Goal: Information Seeking & Learning: Learn about a topic

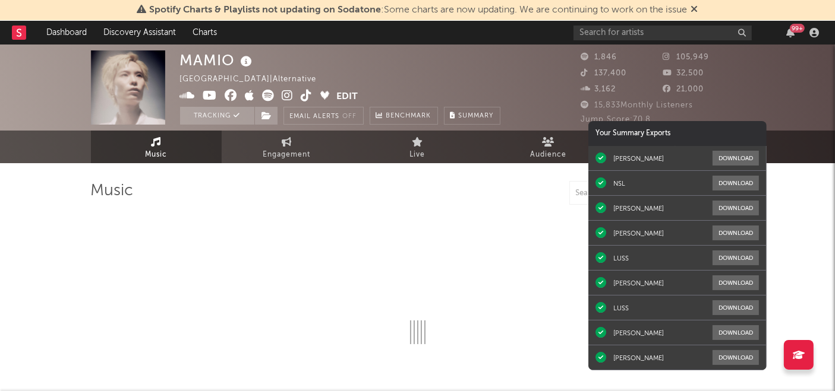
select select "1w"
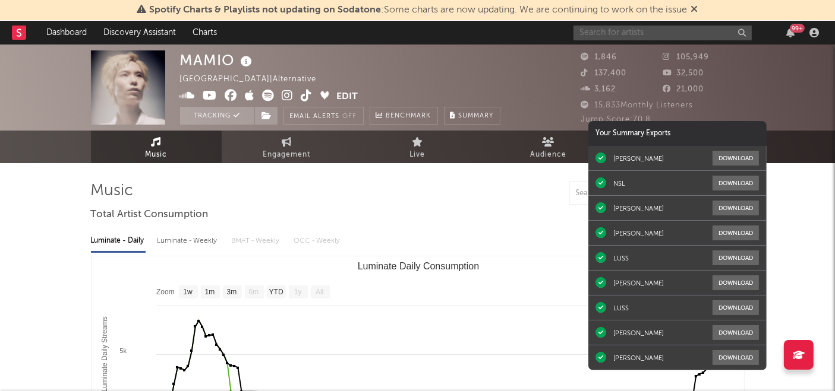
click at [665, 26] on input "text" at bounding box center [662, 33] width 178 height 15
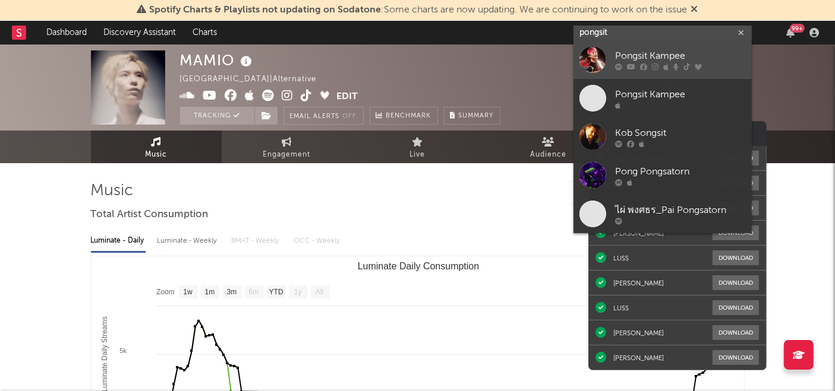
type input "pongsit"
click at [636, 61] on div "Pongsit Kampee" at bounding box center [680, 56] width 131 height 14
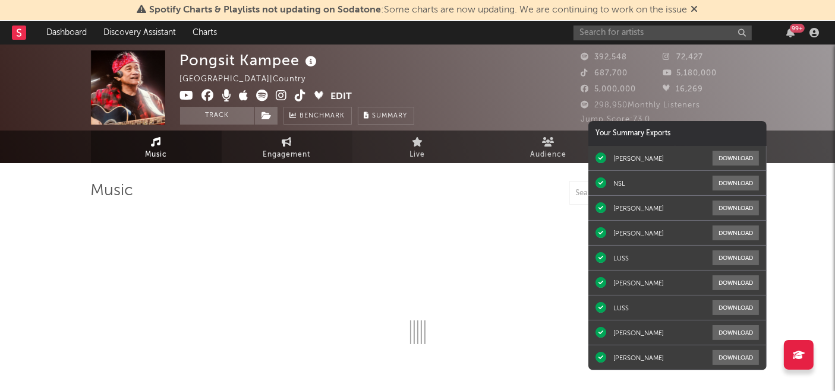
click at [302, 149] on span "Engagement" at bounding box center [287, 155] width 48 height 14
select select "1w"
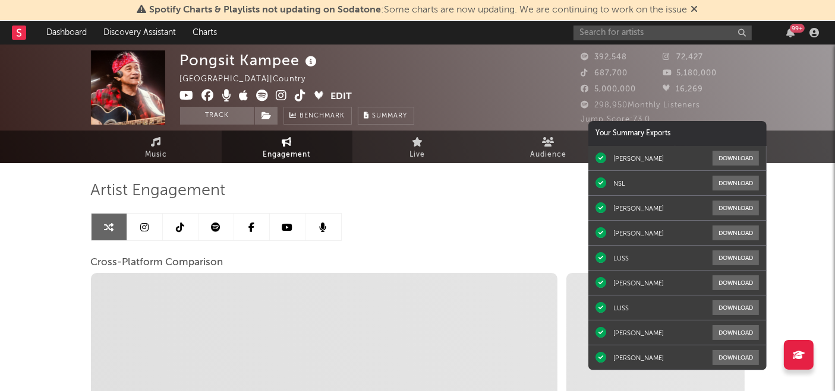
select select "1m"
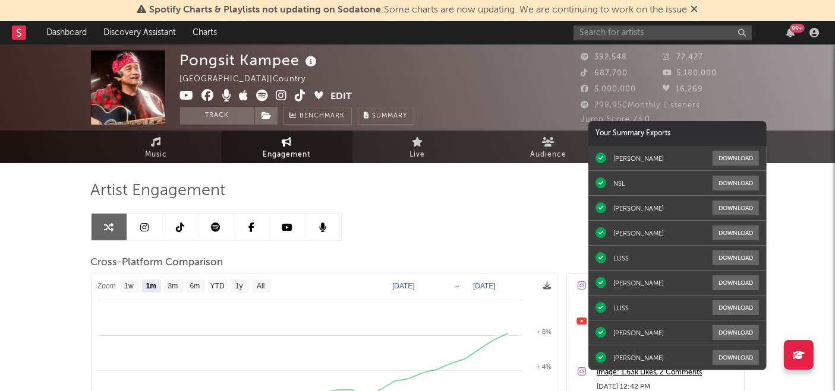
scroll to position [106, 0]
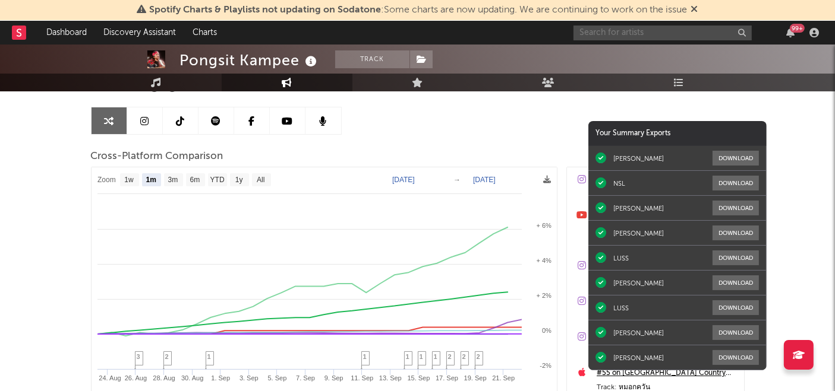
click at [633, 33] on input "text" at bounding box center [662, 33] width 178 height 15
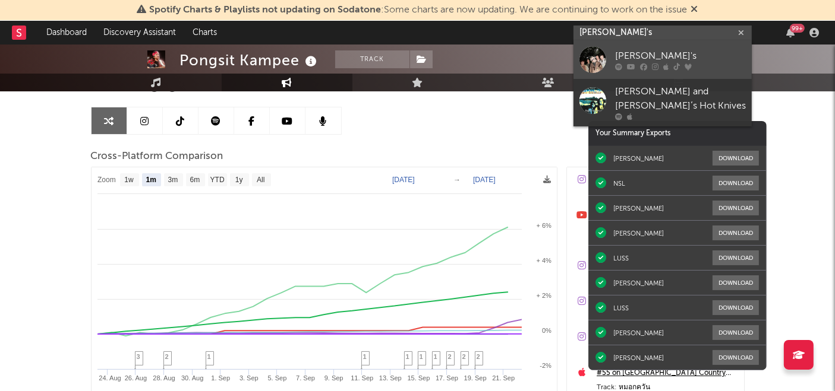
type input "ayla's"
click at [624, 55] on div "[PERSON_NAME]'s" at bounding box center [680, 56] width 131 height 14
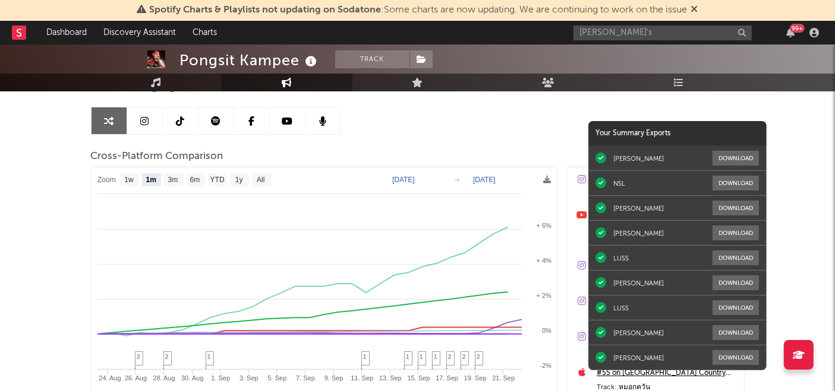
scroll to position [42, 0]
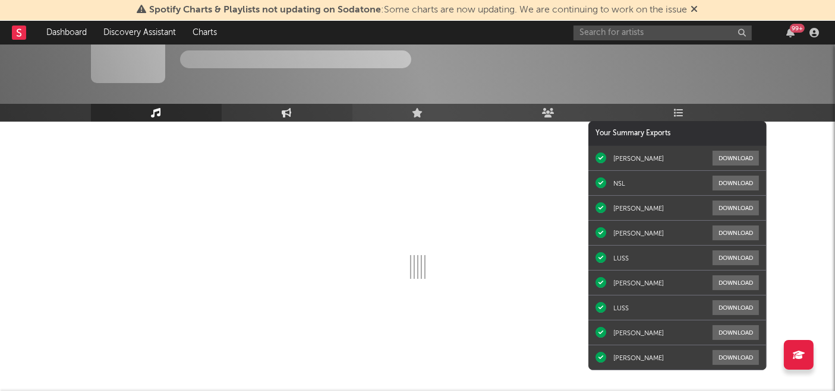
click at [285, 112] on icon at bounding box center [287, 113] width 10 height 10
select select "1w"
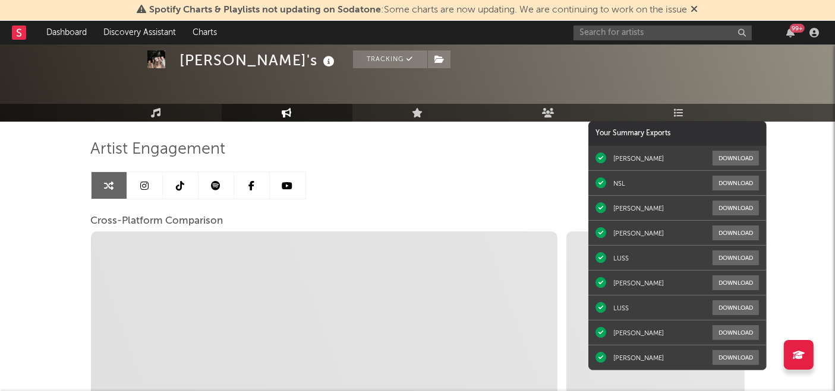
select select "1m"
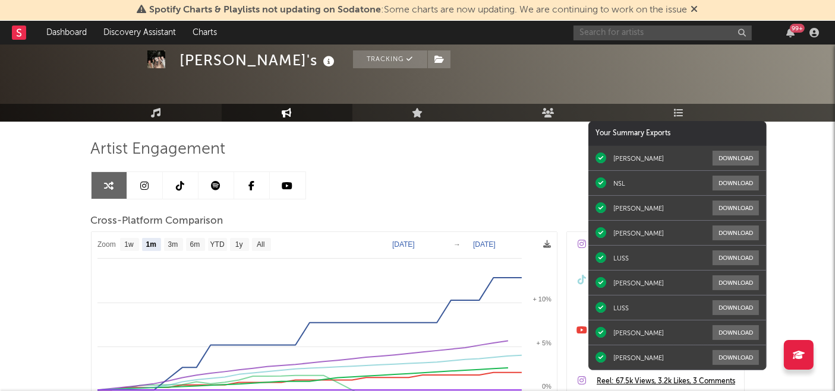
click at [658, 31] on input "text" at bounding box center [662, 33] width 178 height 15
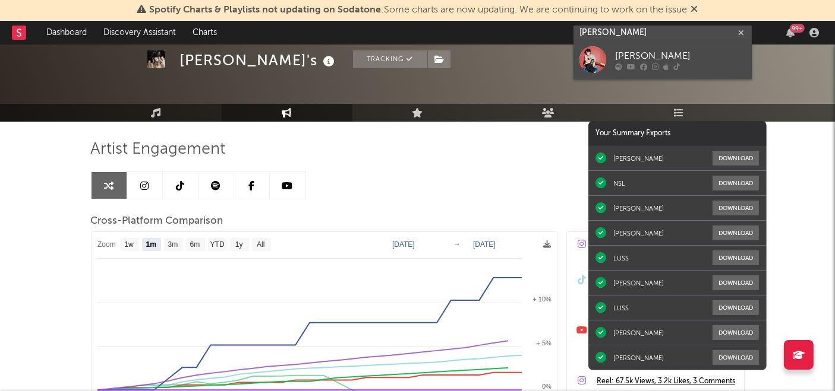
type input "john nattachot"
click at [642, 56] on div "[PERSON_NAME]" at bounding box center [680, 56] width 131 height 14
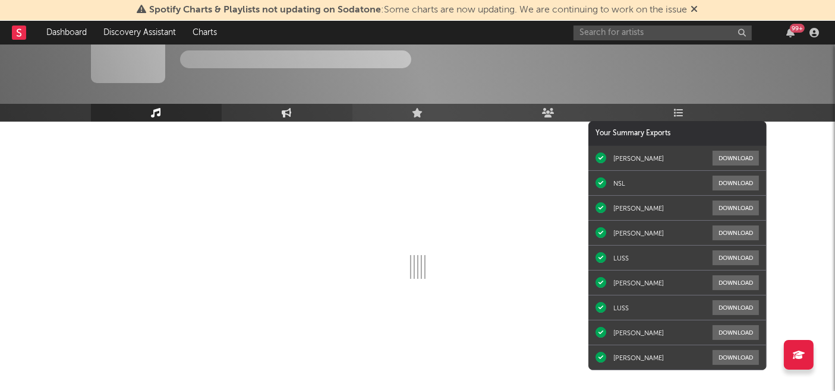
click at [293, 114] on link "Engagement" at bounding box center [287, 113] width 131 height 18
select select "1w"
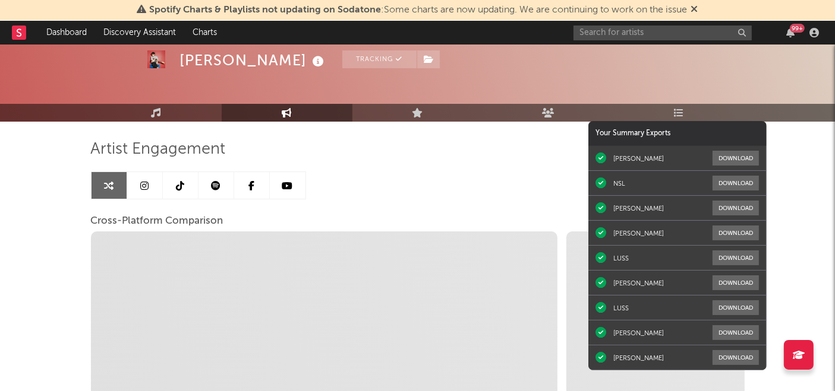
select select "1m"
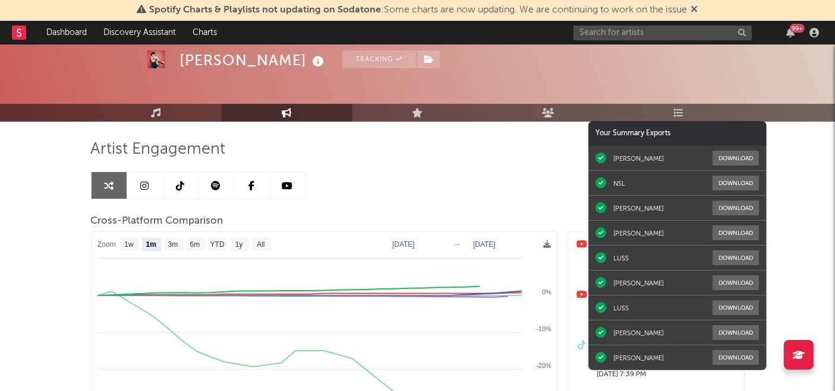
select select "1m"
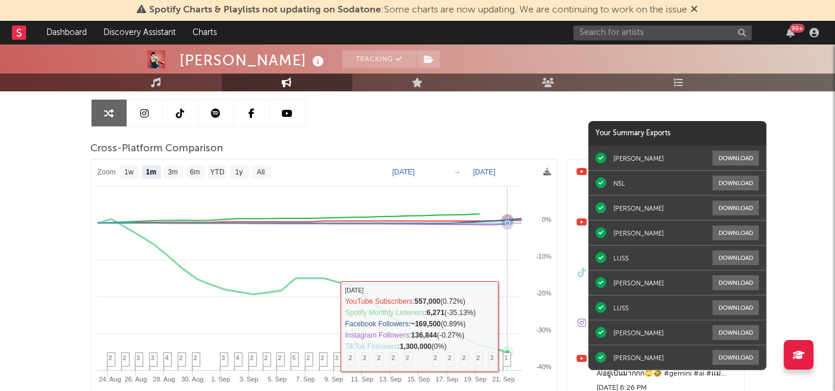
scroll to position [100, 0]
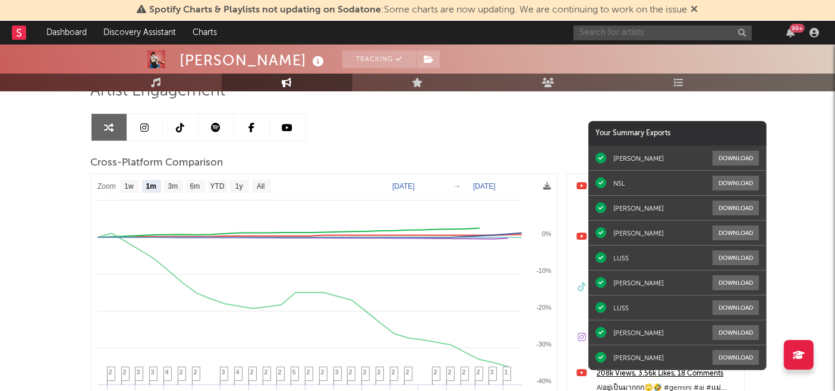
click at [675, 34] on input "text" at bounding box center [662, 33] width 178 height 15
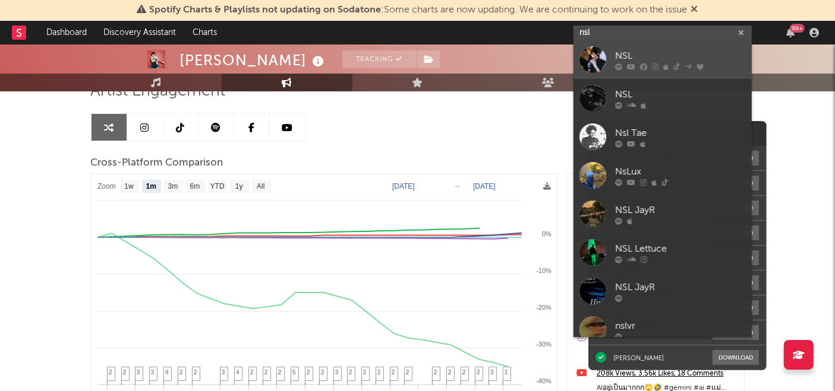
type input "nsl"
click at [634, 57] on div "NSL" at bounding box center [680, 56] width 131 height 14
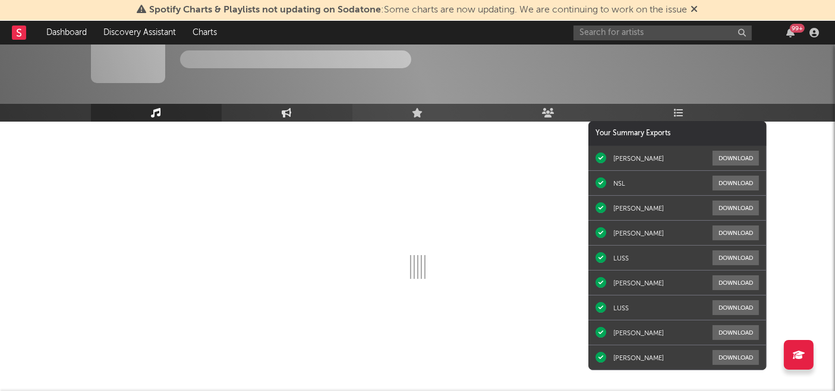
click at [282, 118] on link "Engagement" at bounding box center [287, 113] width 131 height 18
select select "1w"
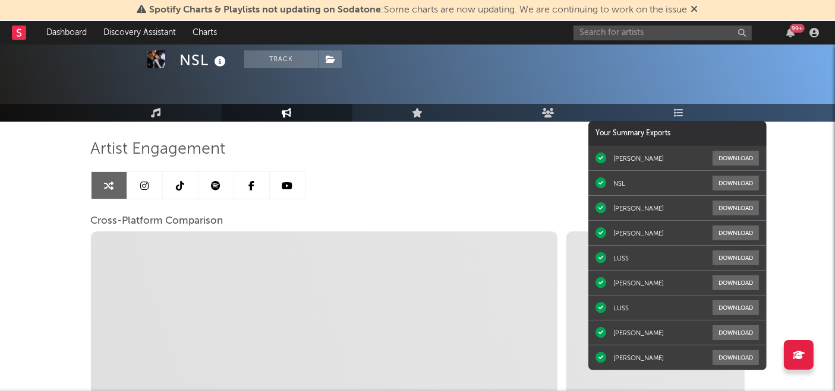
select select "1m"
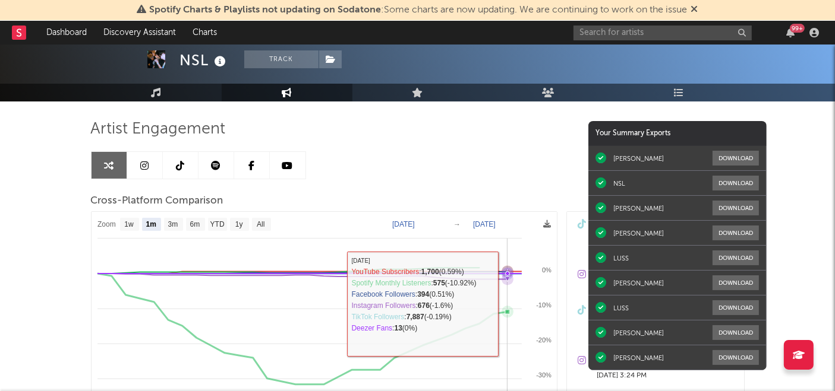
scroll to position [62, 0]
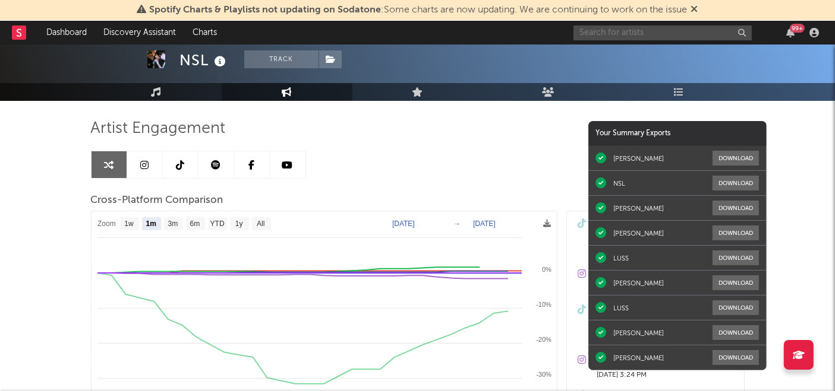
click at [668, 33] on input "text" at bounding box center [662, 33] width 178 height 15
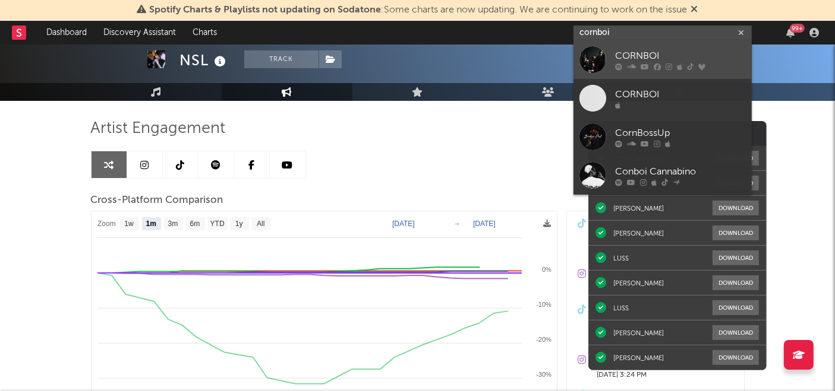
type input "cornboi"
click at [646, 54] on div "CORNBOI" at bounding box center [680, 56] width 131 height 14
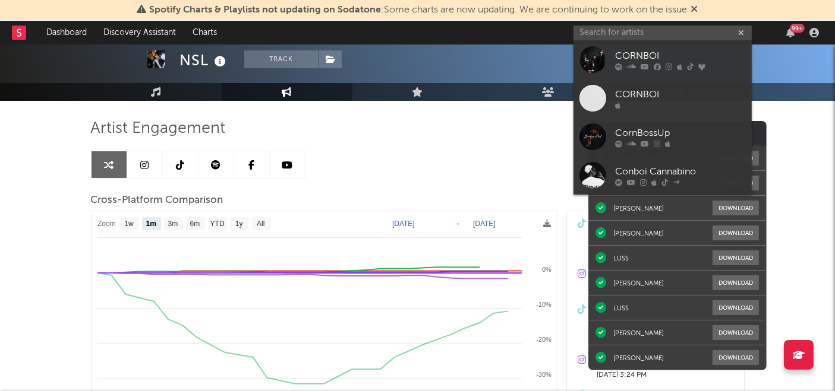
scroll to position [42, 0]
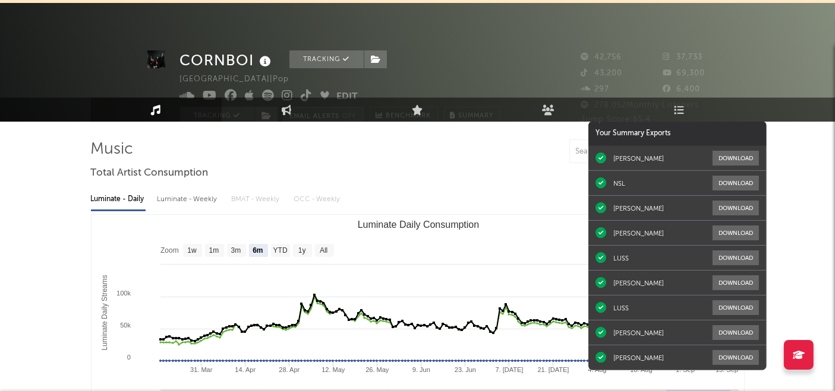
select select "6m"
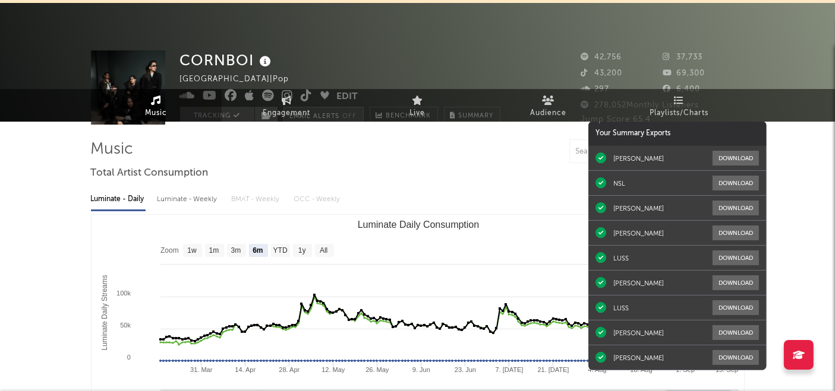
scroll to position [0, 0]
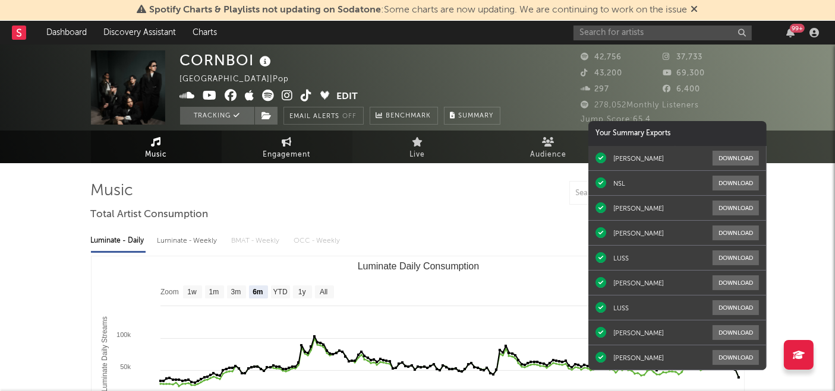
click at [293, 139] on link "Engagement" at bounding box center [287, 147] width 131 height 33
select select "1w"
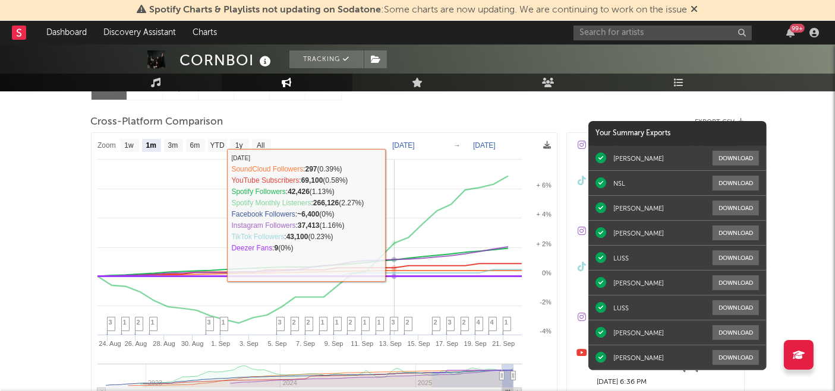
scroll to position [139, 0]
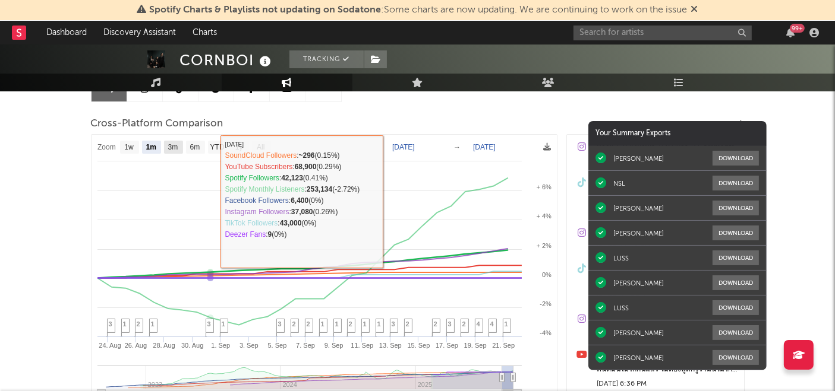
click at [165, 143] on rect at bounding box center [173, 147] width 19 height 13
select select "3m"
type input "2025-06-22"
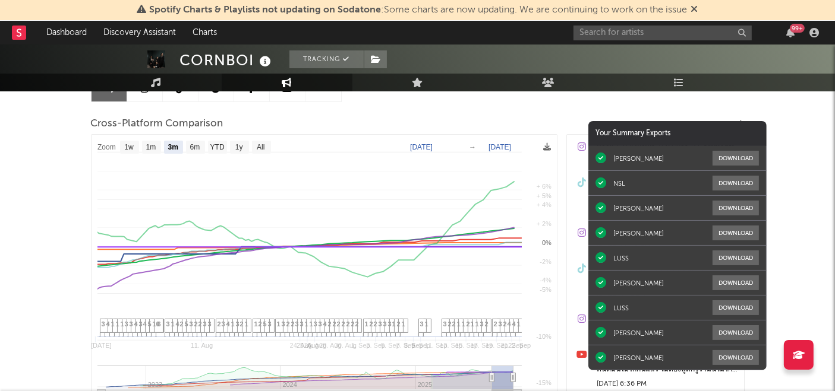
select select "3m"
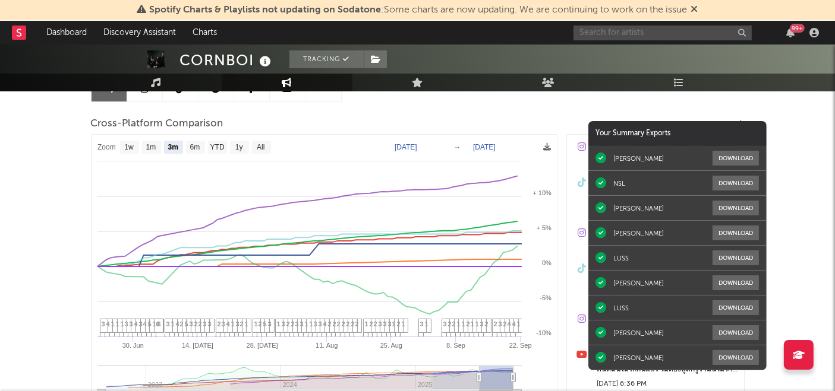
click at [664, 31] on input "text" at bounding box center [662, 33] width 178 height 15
click at [655, 33] on input "silvy" at bounding box center [662, 33] width 178 height 15
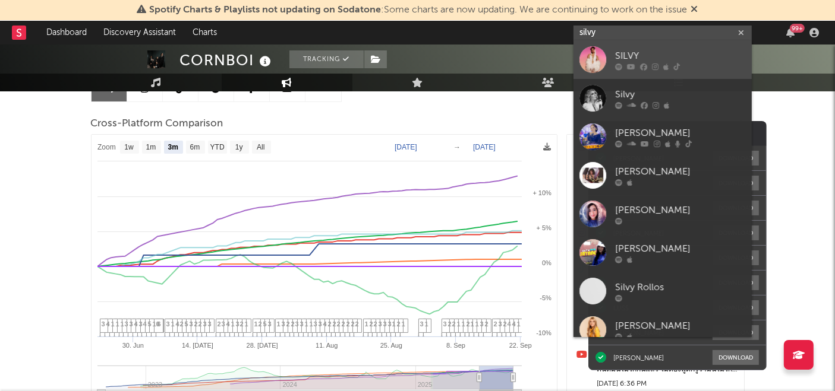
type input "silvy"
click at [643, 50] on div "SILVY" at bounding box center [680, 56] width 131 height 14
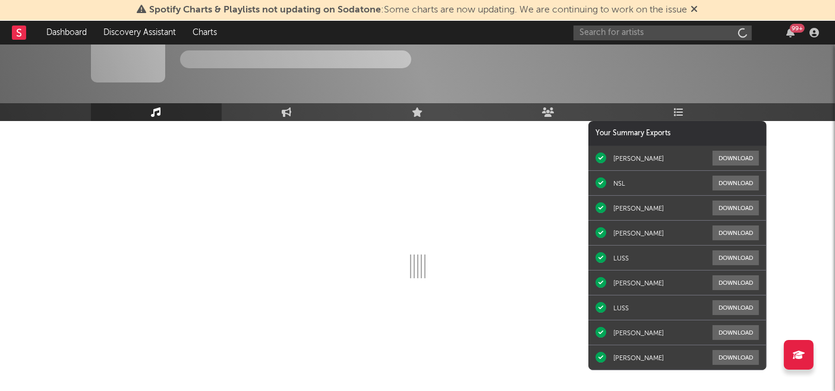
scroll to position [42, 0]
click at [289, 109] on icon at bounding box center [287, 113] width 10 height 10
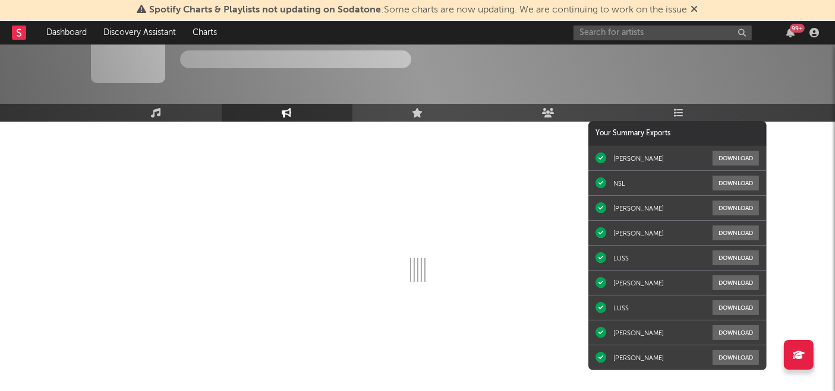
select select "1w"
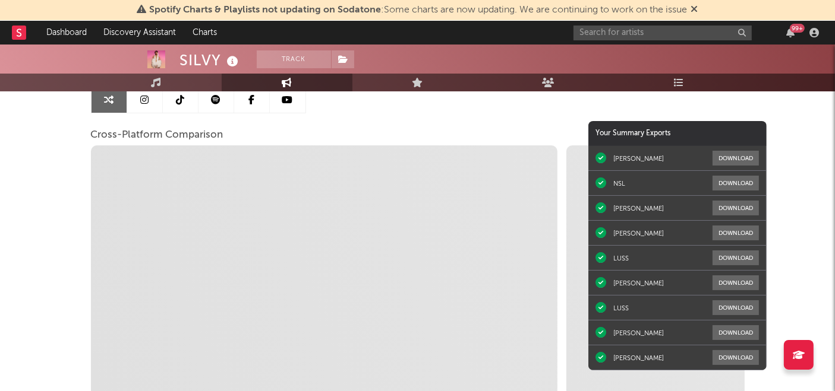
scroll to position [131, 0]
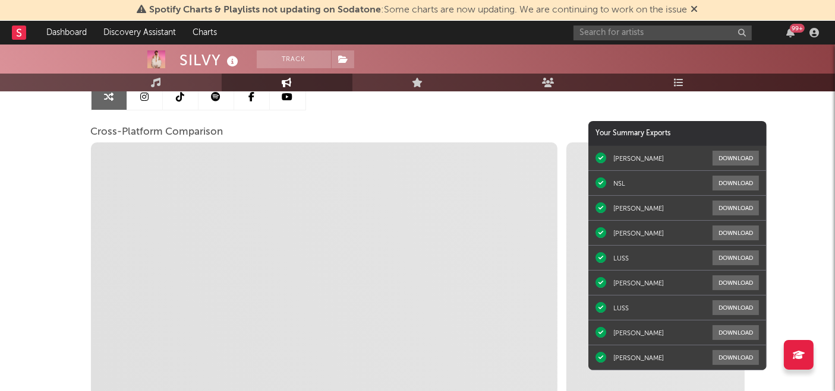
select select "1m"
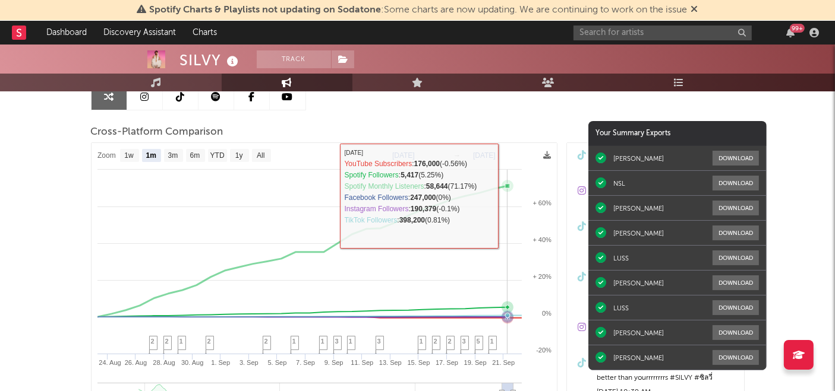
select select "1m"
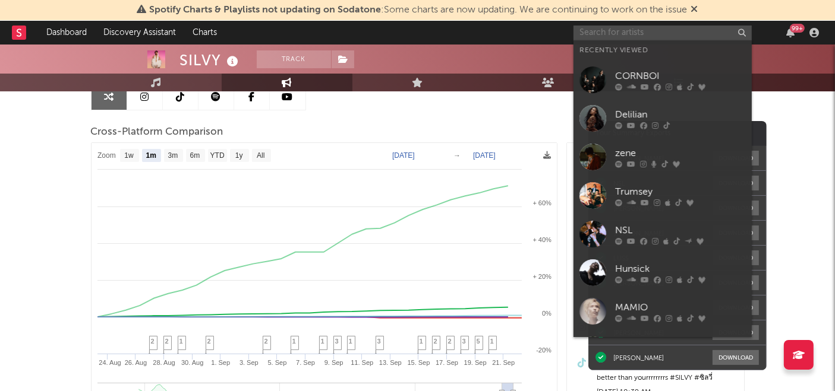
click at [664, 38] on input "text" at bounding box center [662, 33] width 178 height 15
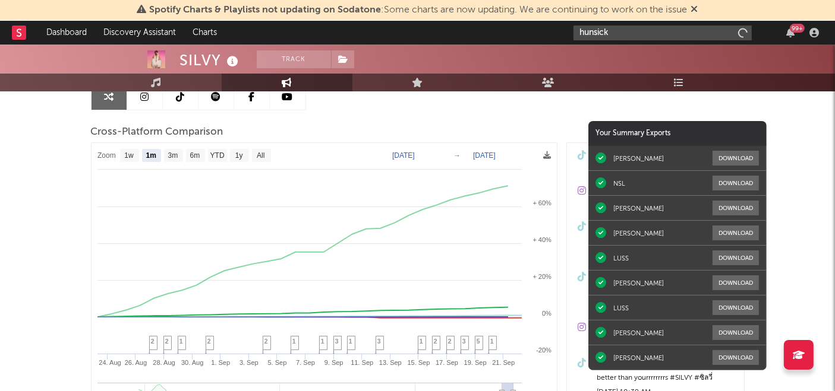
click at [646, 34] on input "hunsick" at bounding box center [662, 33] width 178 height 15
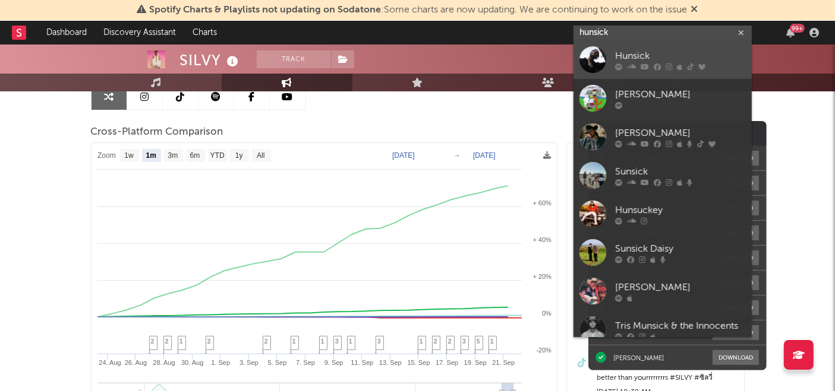
type input "hunsick"
click at [630, 50] on div "Hunsick" at bounding box center [680, 56] width 131 height 14
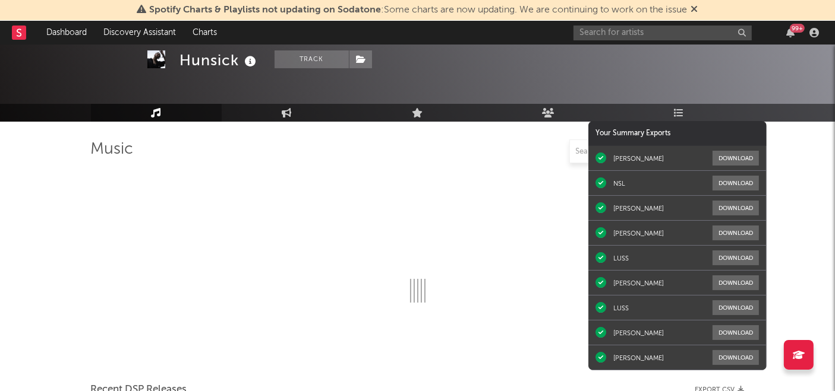
scroll to position [131, 0]
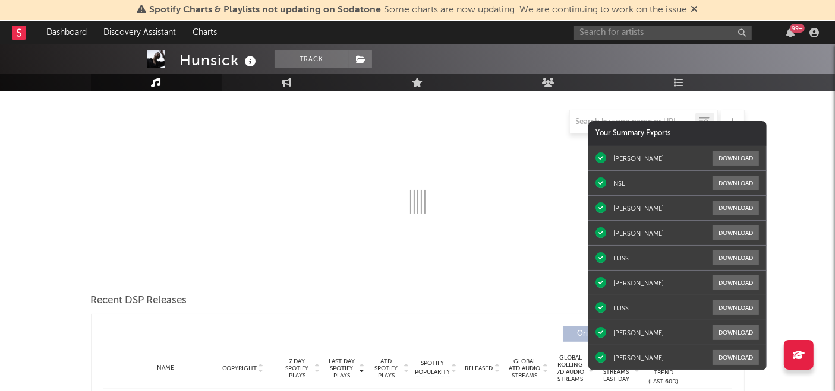
click at [286, 114] on div at bounding box center [417, 122] width 653 height 24
click at [280, 83] on link "Engagement" at bounding box center [287, 83] width 131 height 18
select select "1w"
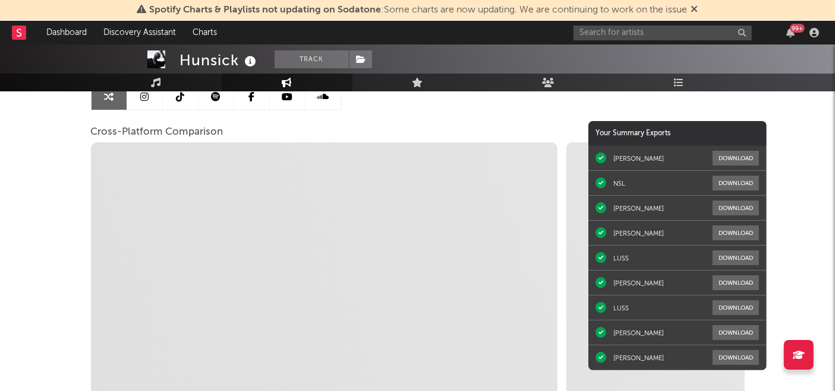
scroll to position [163, 0]
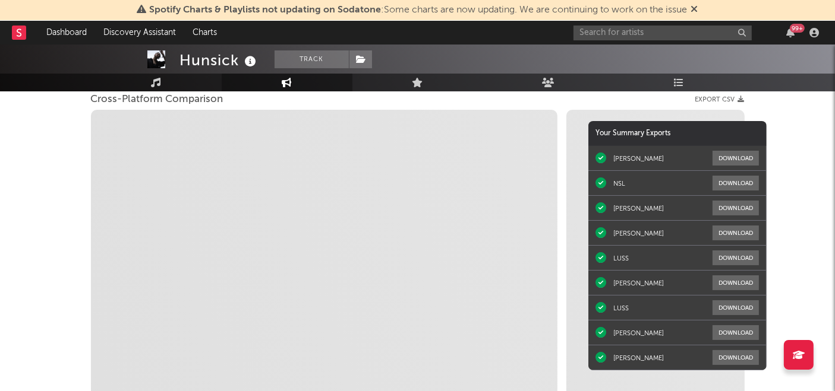
select select "1m"
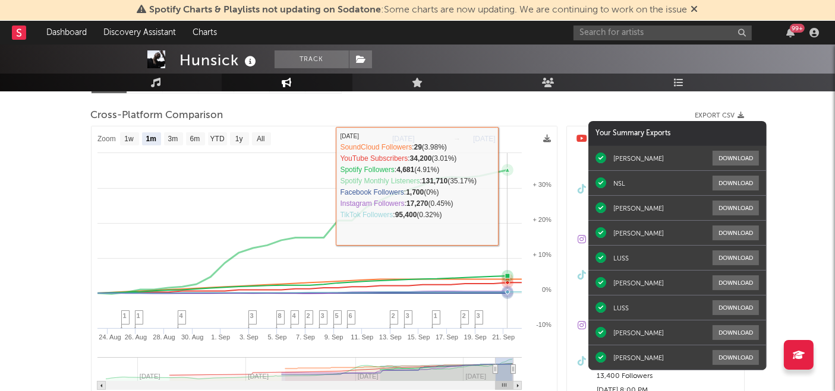
scroll to position [146, 0]
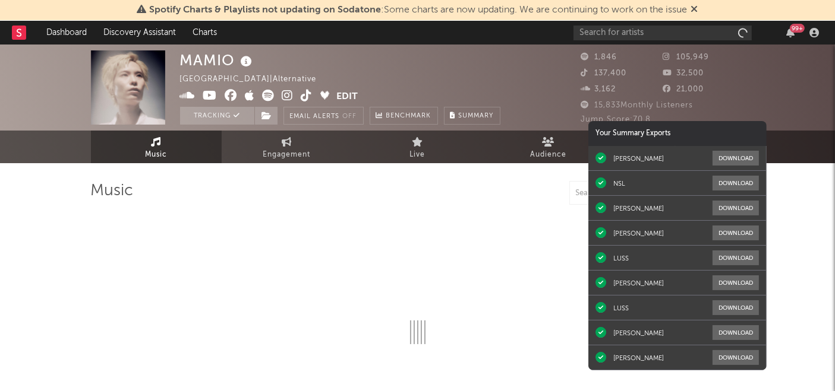
select select "1w"
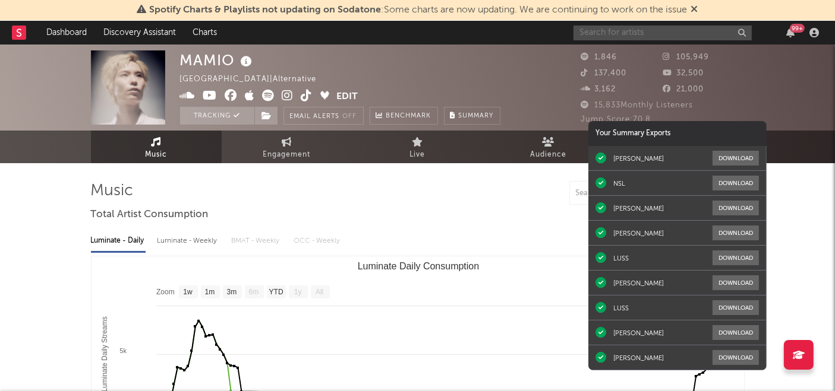
click at [638, 34] on input "text" at bounding box center [662, 33] width 178 height 15
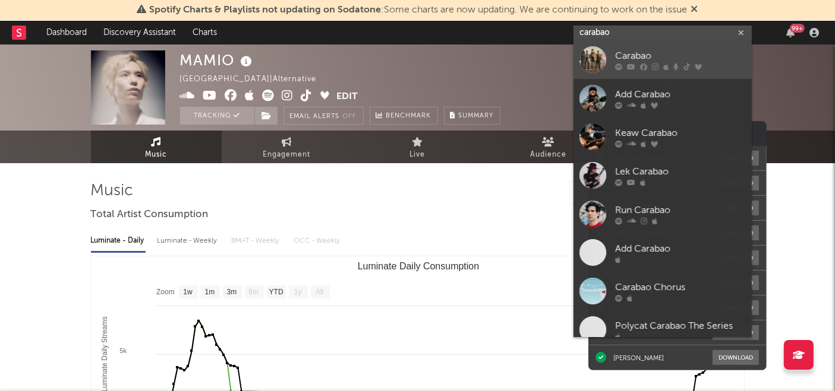
type input "carabao"
click at [630, 56] on div "Carabao" at bounding box center [680, 56] width 131 height 14
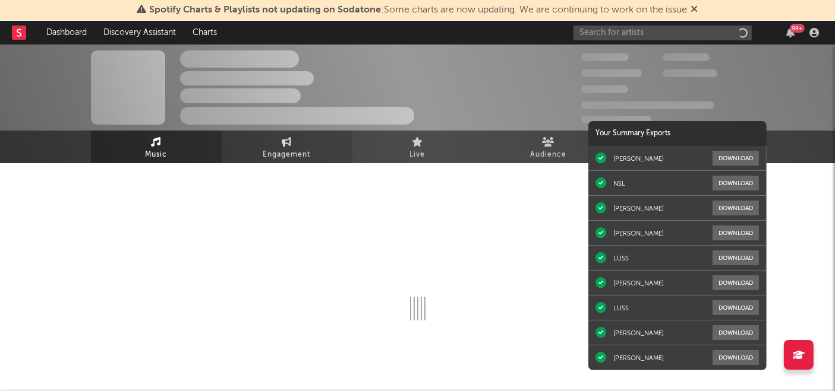
click at [299, 145] on link "Engagement" at bounding box center [287, 147] width 131 height 33
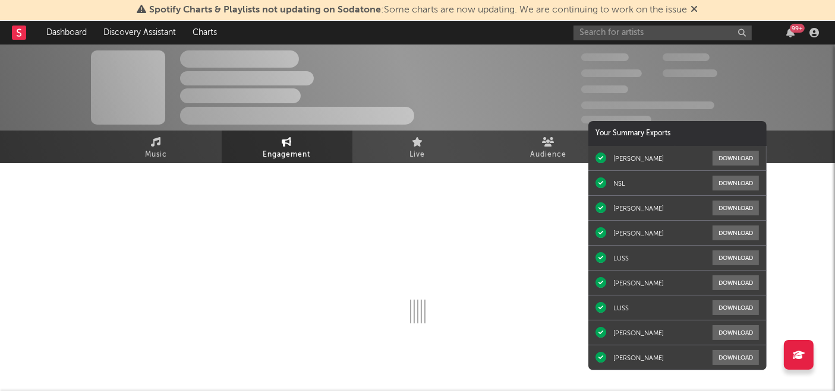
select select "1w"
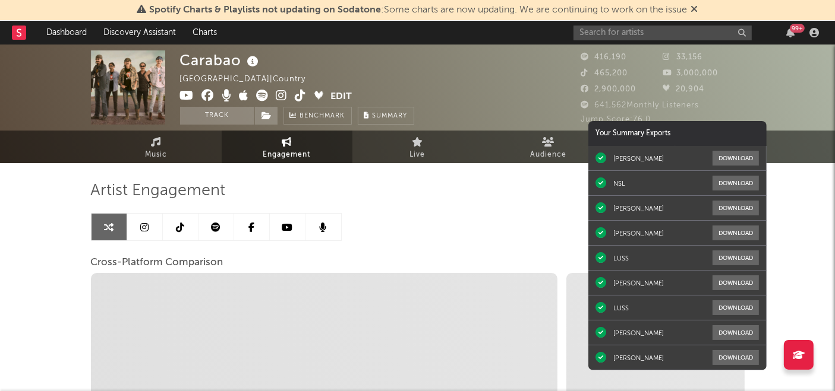
select select "1m"
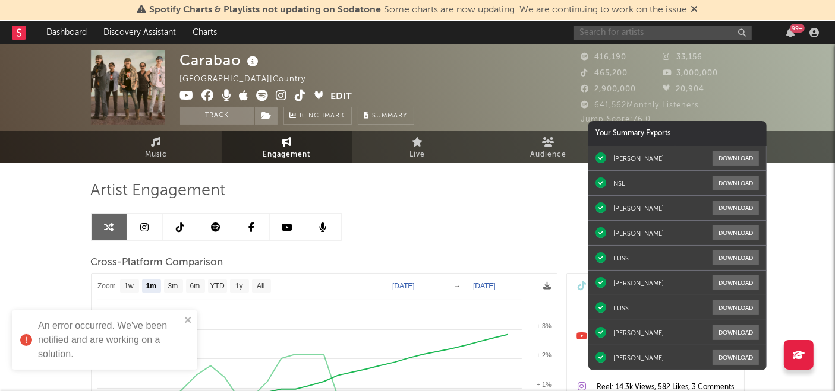
click at [633, 31] on input "text" at bounding box center [662, 33] width 178 height 15
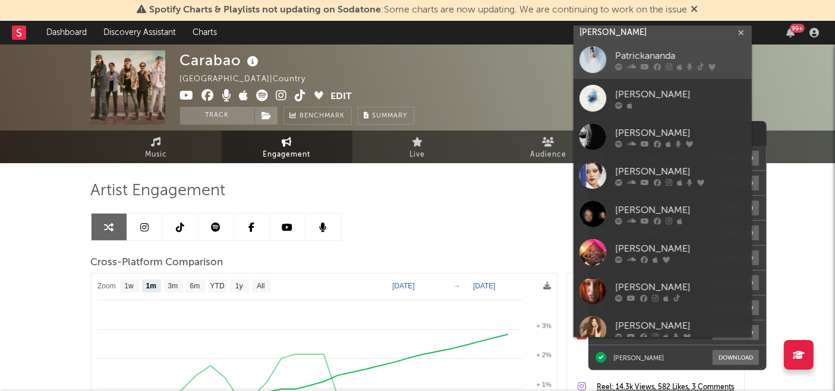
type input "patrickanan"
click at [628, 55] on div "Patrickananda" at bounding box center [680, 56] width 131 height 14
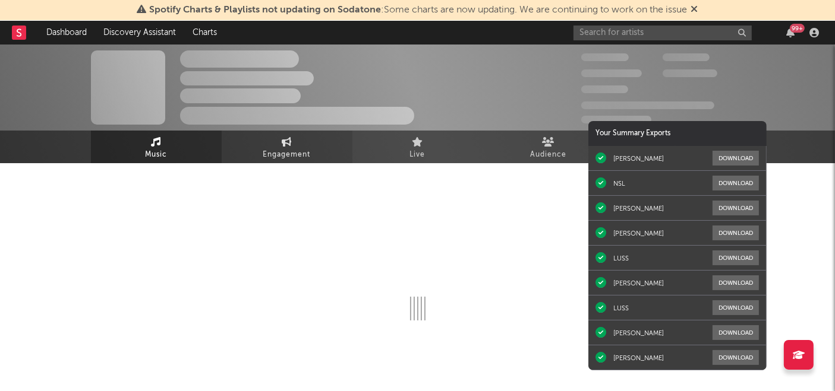
click at [303, 140] on link "Engagement" at bounding box center [287, 147] width 131 height 33
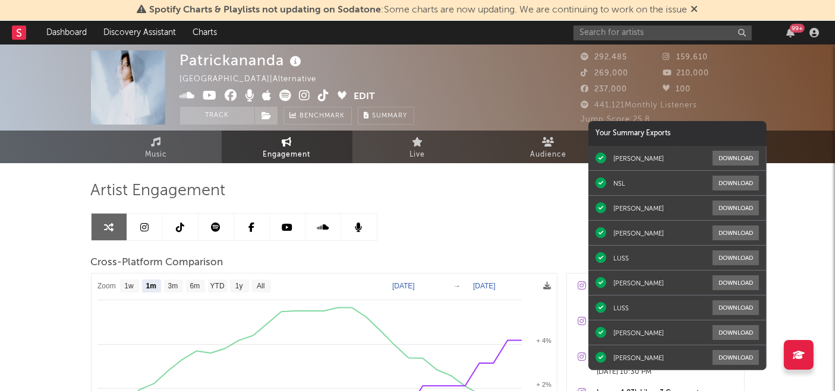
select select "1m"
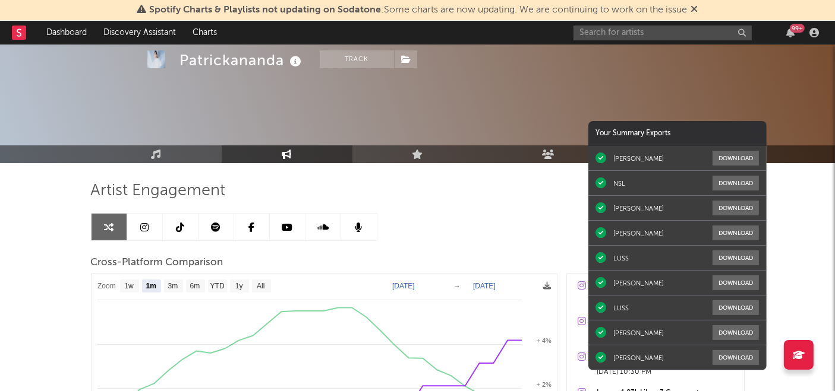
scroll to position [110, 0]
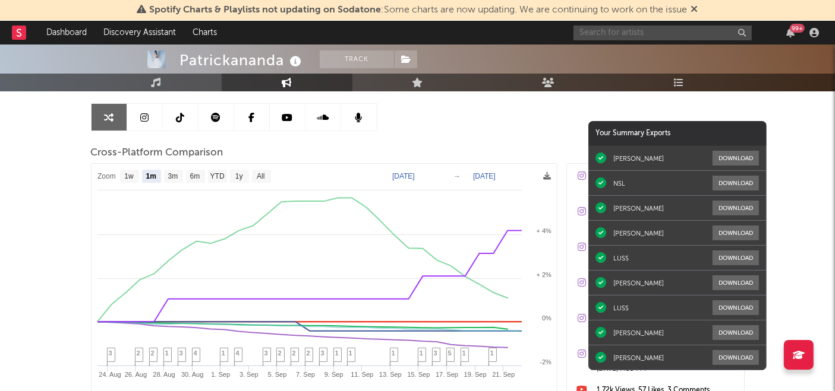
click at [653, 33] on input "text" at bounding box center [662, 33] width 178 height 15
click at [642, 32] on input "velika" at bounding box center [662, 33] width 178 height 15
click at [620, 31] on input "velika" at bounding box center [662, 33] width 178 height 15
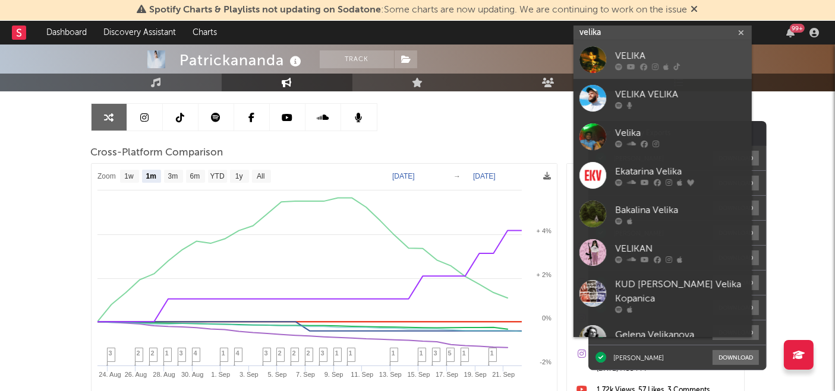
type input "velika"
click at [615, 55] on div "VELIKA" at bounding box center [680, 56] width 131 height 14
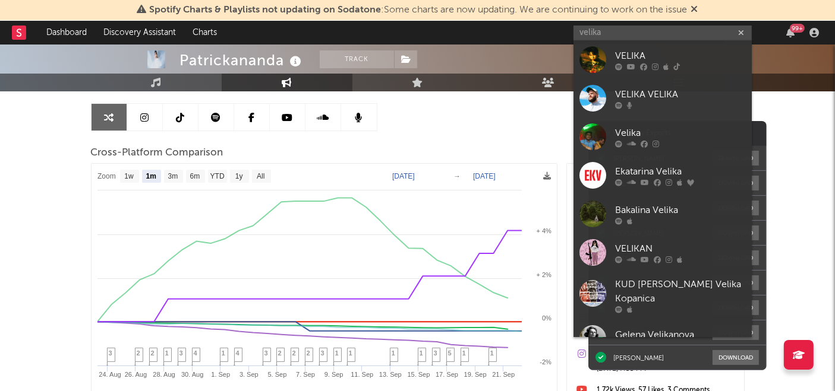
scroll to position [42, 0]
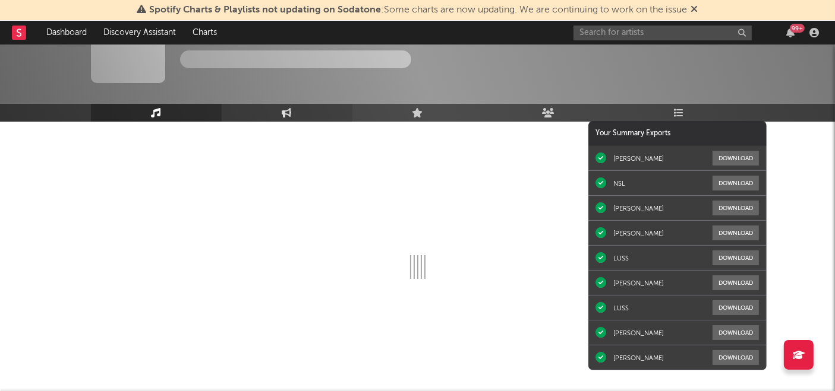
click at [277, 117] on link "Engagement" at bounding box center [287, 113] width 131 height 18
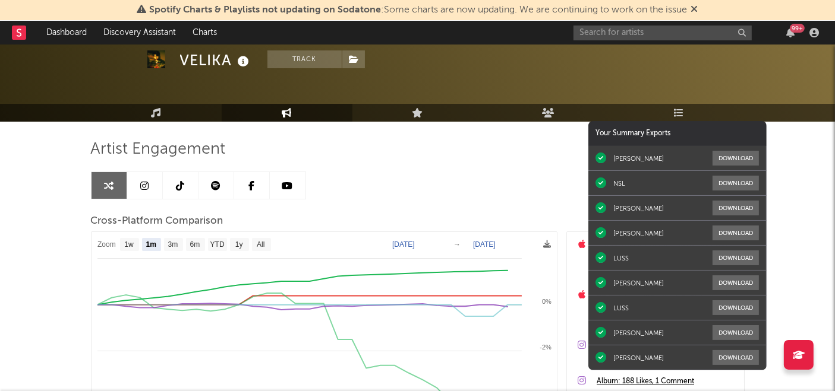
select select "1m"
click at [636, 32] on input "text" at bounding box center [662, 33] width 178 height 15
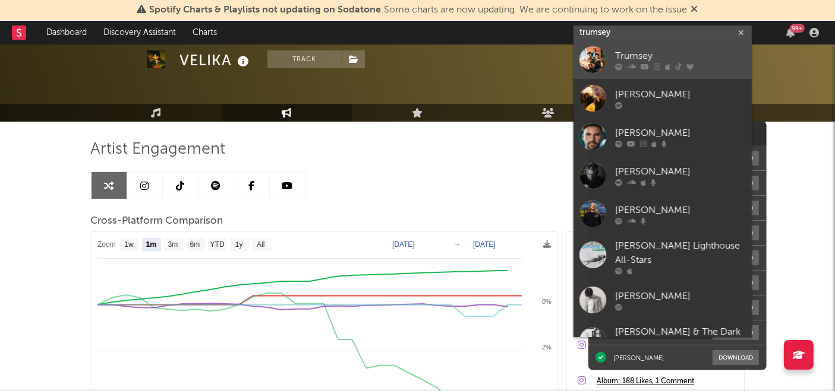
type input "trumsey"
click at [604, 56] on div at bounding box center [592, 59] width 27 height 27
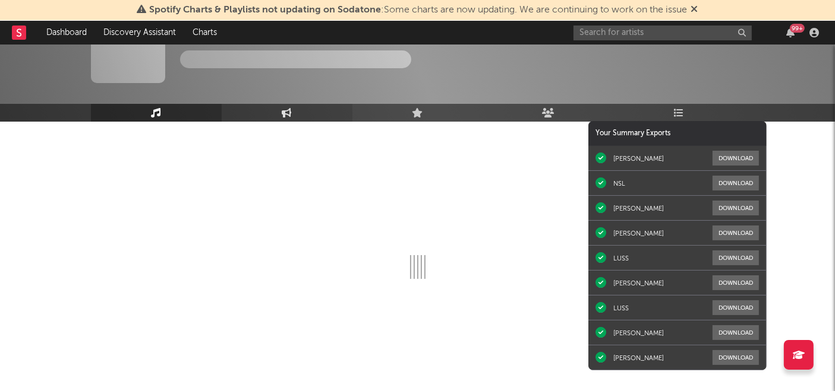
click at [286, 106] on link "Engagement" at bounding box center [287, 113] width 131 height 18
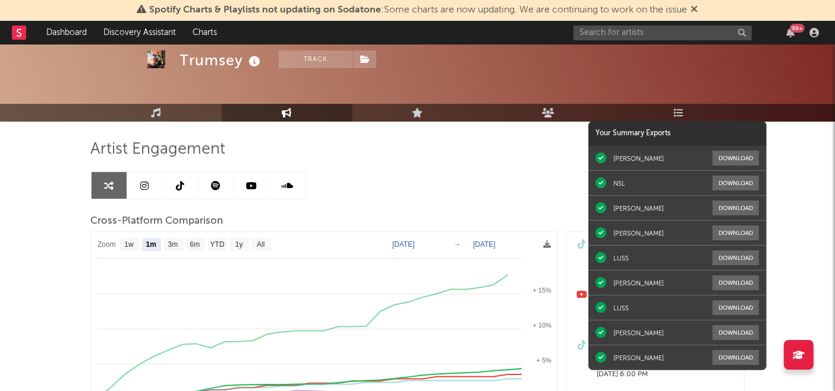
select select "1m"
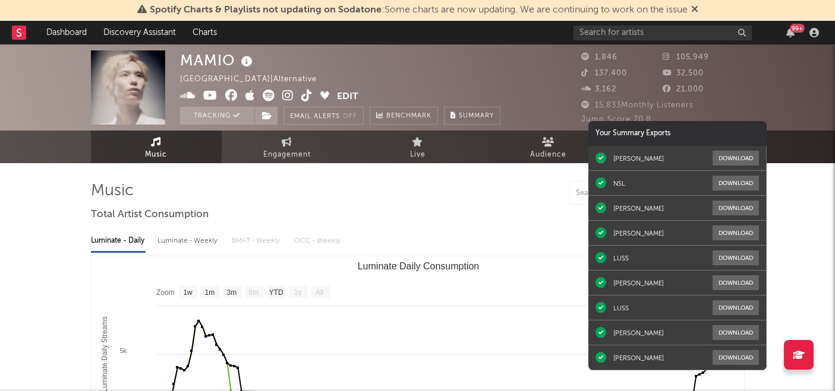
select select "1w"
click at [646, 30] on input "text" at bounding box center [662, 33] width 178 height 15
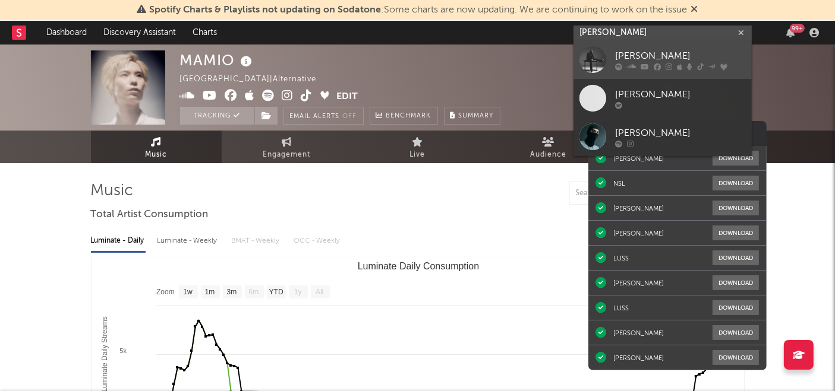
type input "jeff satur"
click at [643, 49] on div "[PERSON_NAME]" at bounding box center [680, 56] width 131 height 14
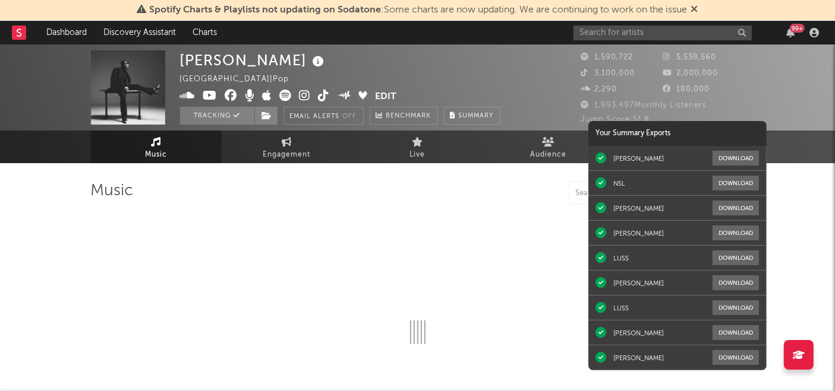
select select "6m"
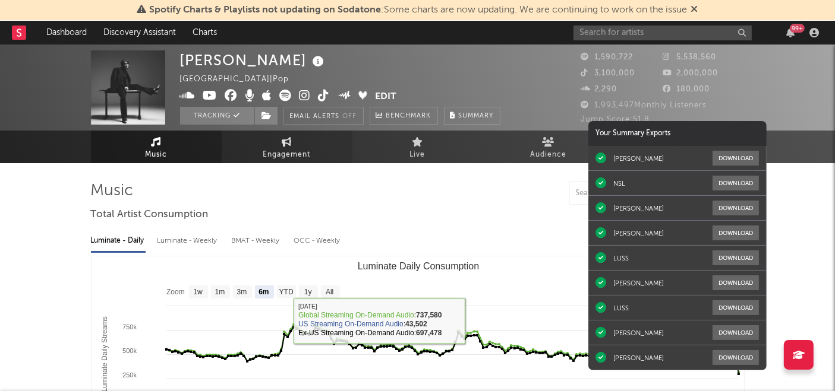
click at [291, 143] on icon at bounding box center [287, 142] width 10 height 10
select select "1w"
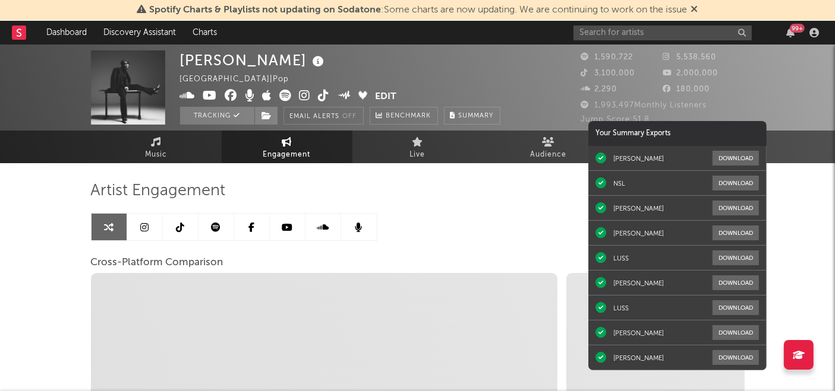
select select "1m"
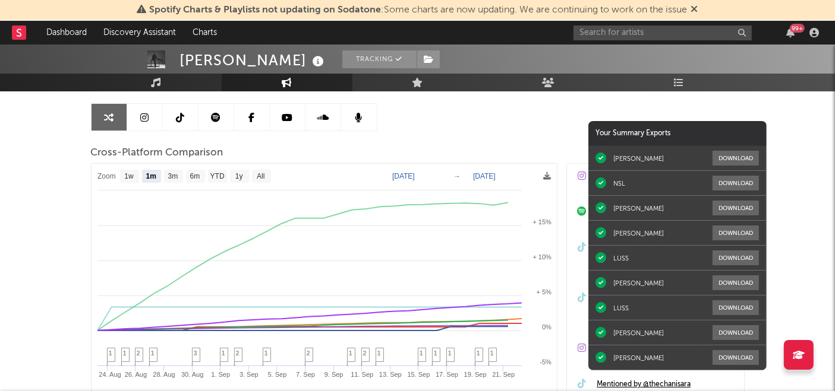
scroll to position [110, 0]
click at [662, 36] on input "text" at bounding box center [662, 33] width 178 height 15
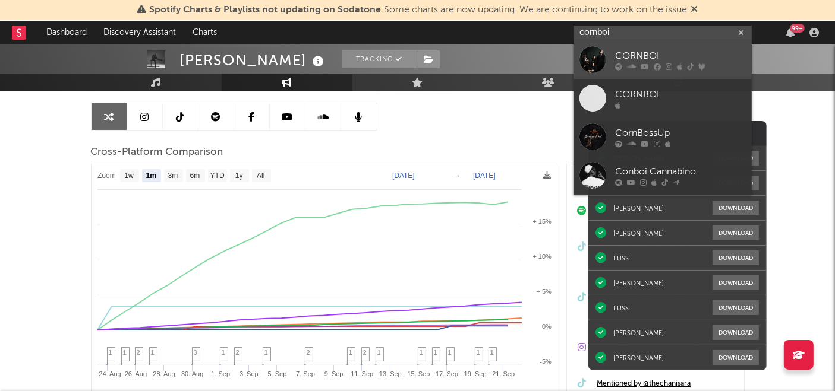
type input "cornboi"
click at [642, 55] on div "CORNBOI" at bounding box center [680, 56] width 131 height 14
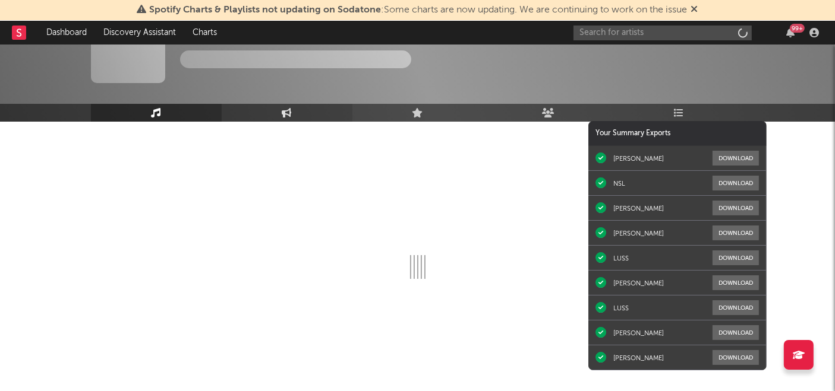
click at [280, 105] on link "Engagement" at bounding box center [287, 113] width 131 height 18
select select "1w"
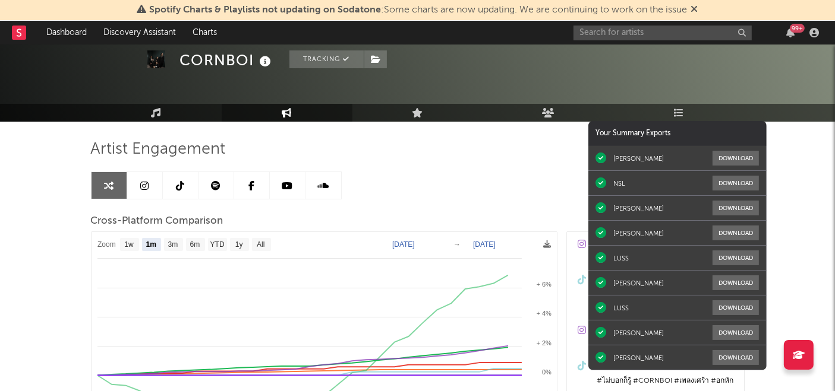
select select "1m"
click at [651, 30] on input "text" at bounding box center [662, 33] width 178 height 15
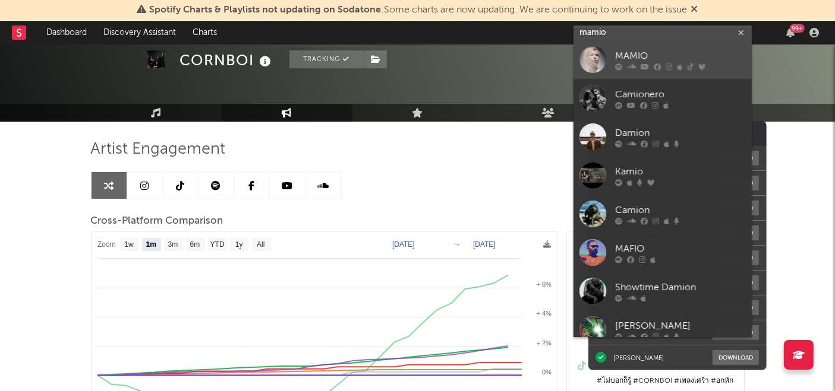
type input "mamio"
click at [620, 59] on div "MAMIO" at bounding box center [680, 56] width 131 height 14
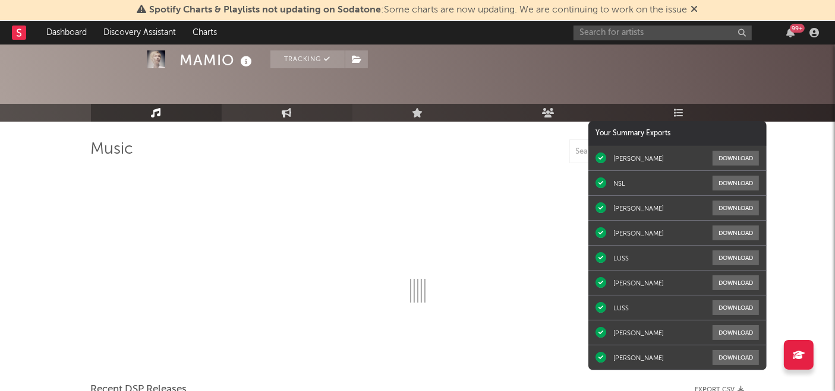
click at [295, 118] on link "Engagement" at bounding box center [287, 113] width 131 height 18
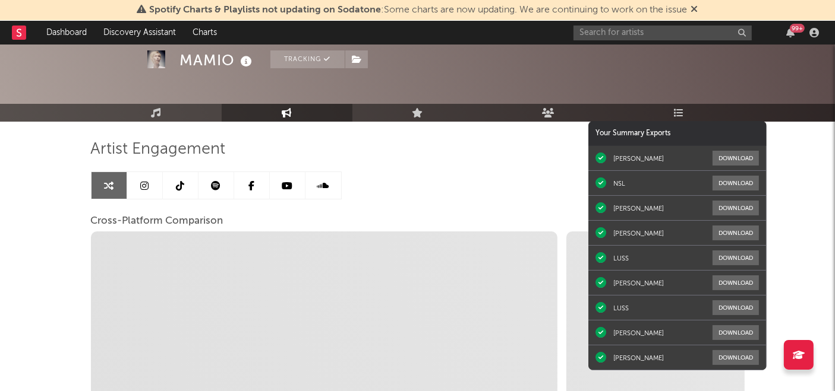
select select "1w"
select select "1m"
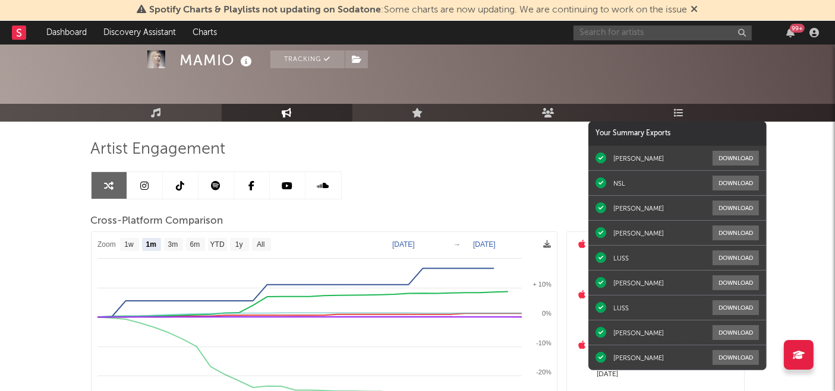
click at [634, 33] on input "text" at bounding box center [662, 33] width 178 height 15
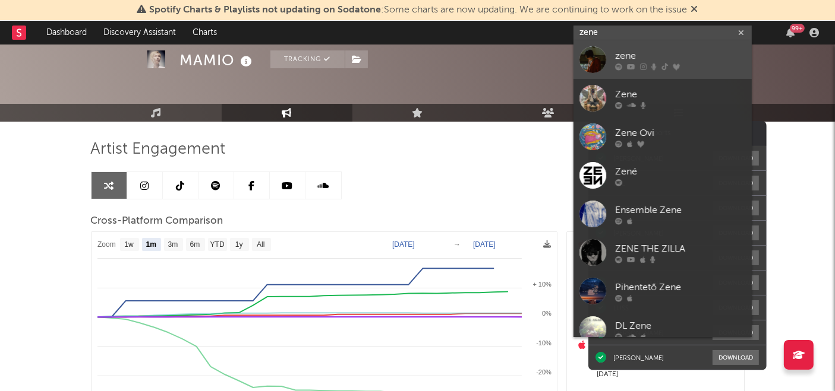
type input "zene"
click at [624, 55] on div "zene" at bounding box center [680, 56] width 131 height 14
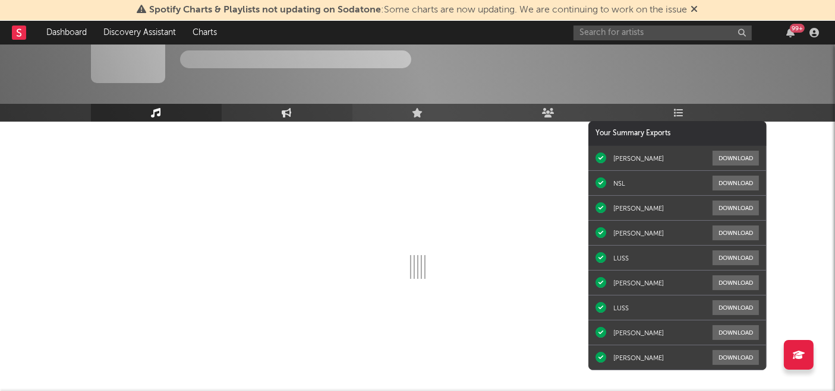
click at [280, 117] on link "Engagement" at bounding box center [287, 113] width 131 height 18
select select "1w"
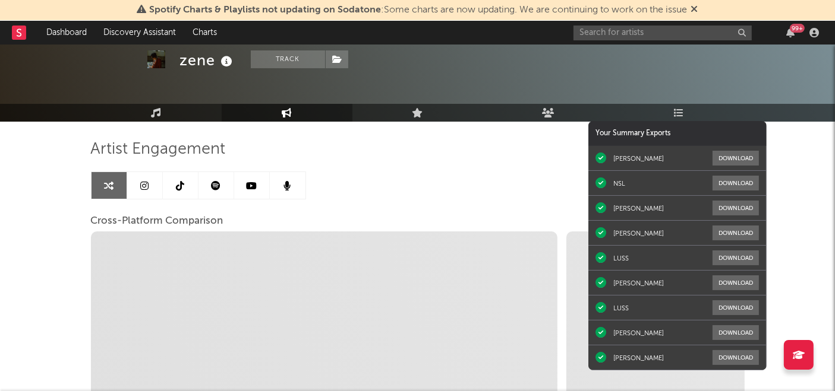
select select "1m"
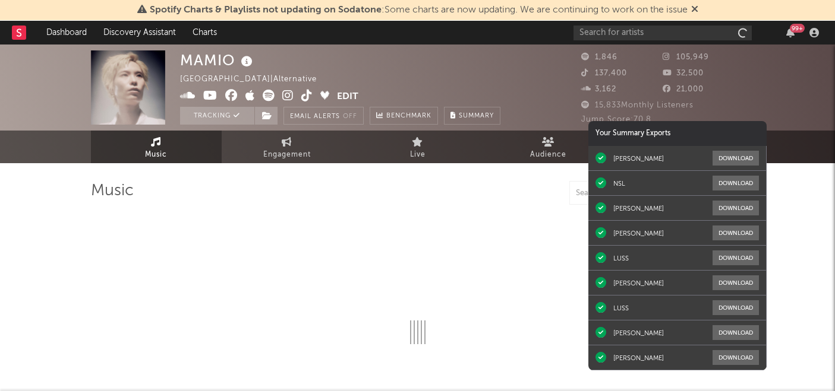
select select "1w"
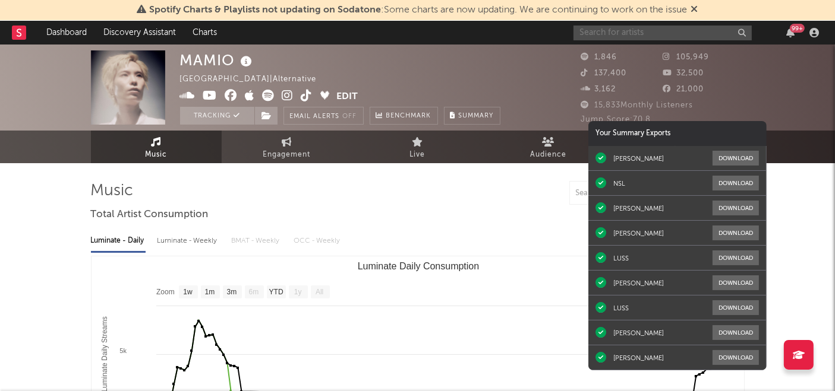
click at [615, 31] on input "text" at bounding box center [662, 33] width 178 height 15
click at [633, 31] on input "[PERSON_NAME]" at bounding box center [662, 33] width 178 height 15
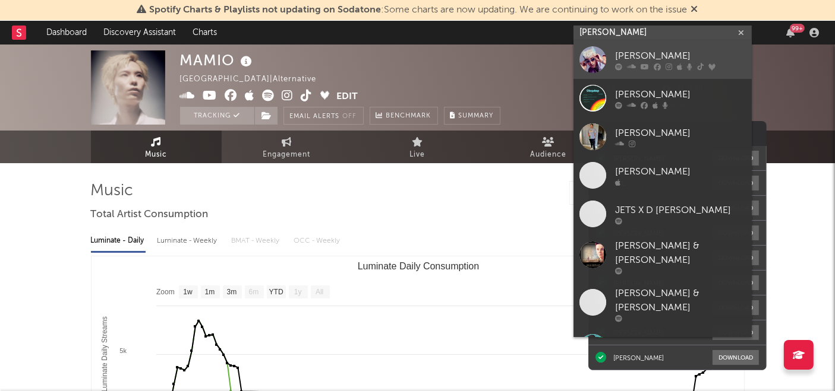
type input "[PERSON_NAME]"
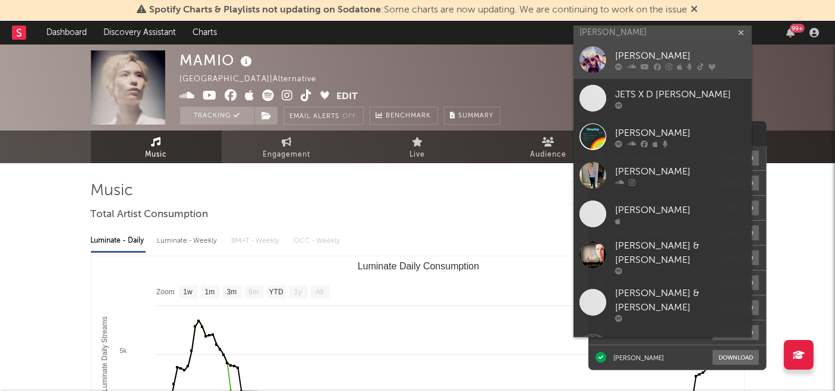
click at [602, 50] on div at bounding box center [592, 59] width 27 height 27
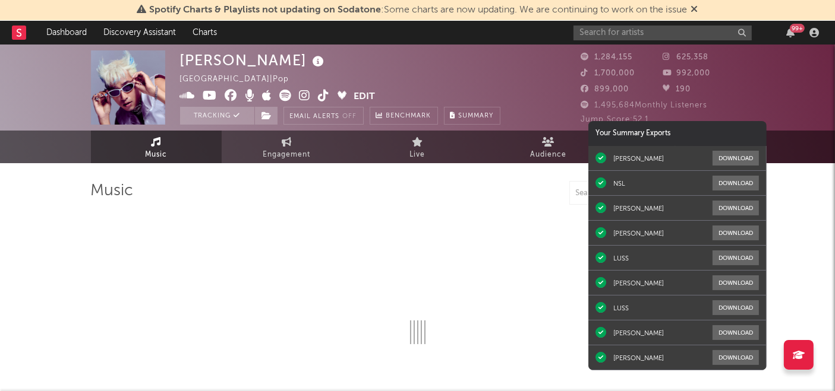
select select "6m"
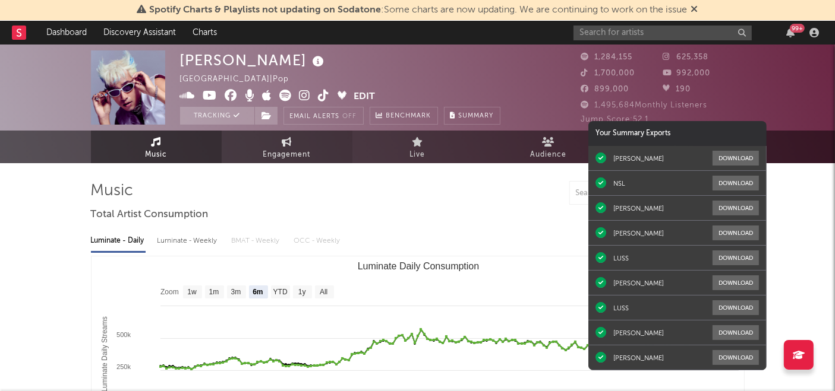
click at [321, 134] on link "Engagement" at bounding box center [287, 147] width 131 height 33
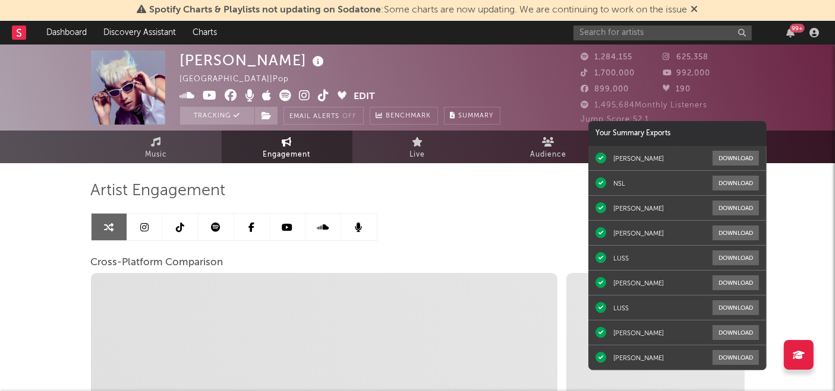
select select "1w"
select select "1m"
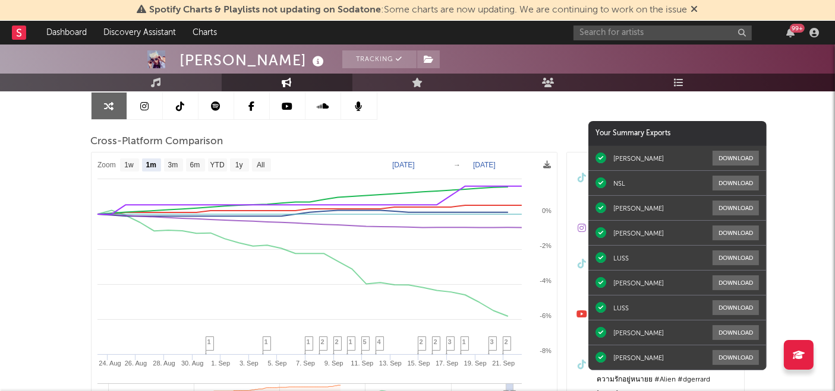
scroll to position [125, 0]
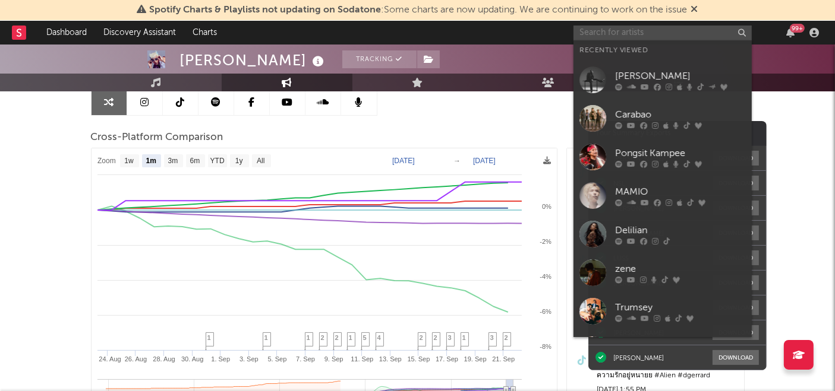
click at [650, 29] on input "text" at bounding box center [662, 33] width 178 height 15
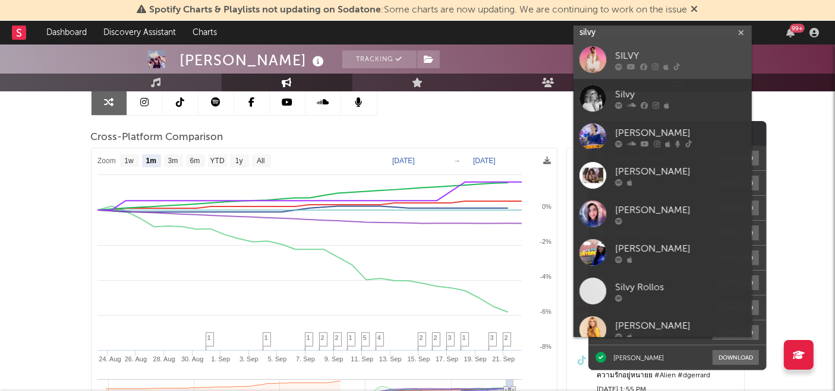
type input "silvy"
click at [615, 53] on div "SILVY" at bounding box center [680, 56] width 131 height 14
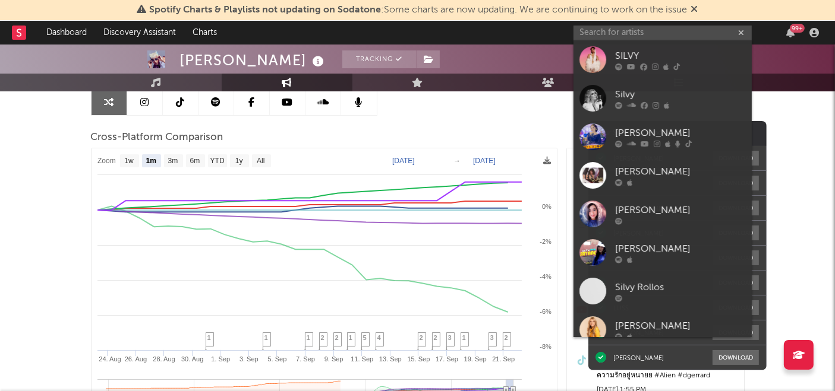
scroll to position [42, 0]
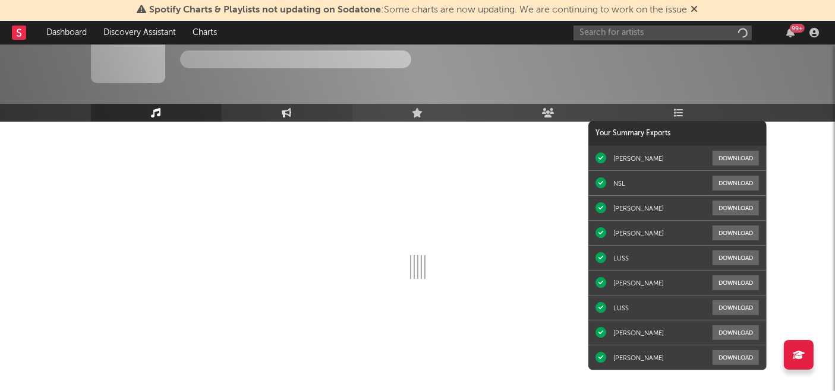
click at [283, 109] on icon at bounding box center [287, 113] width 10 height 10
select select "1w"
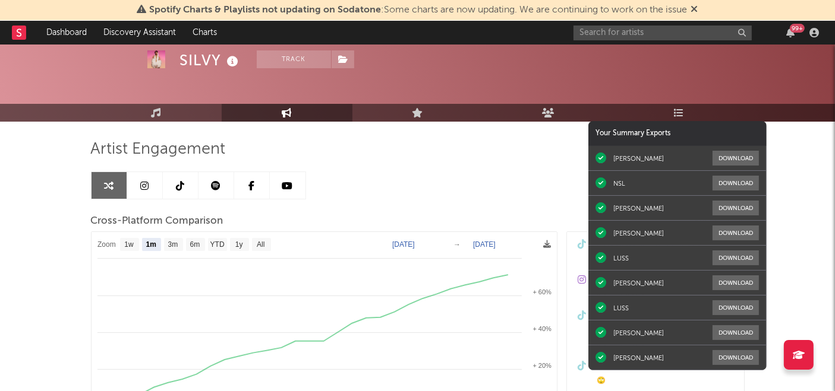
select select "1m"
click at [643, 27] on input "text" at bounding box center [662, 33] width 178 height 15
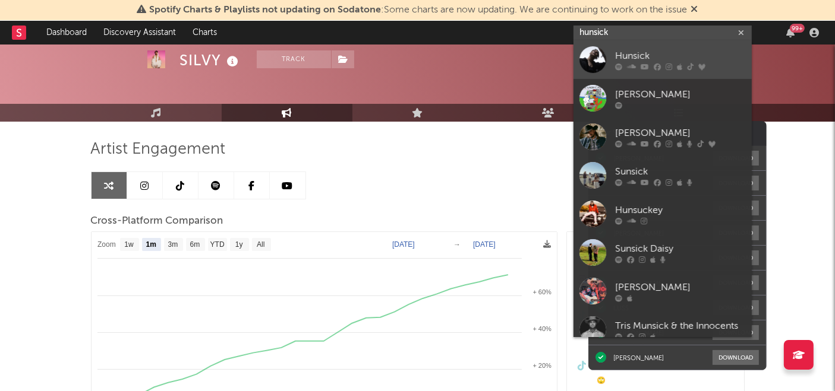
type input "hunsick"
click at [627, 48] on link "Hunsick" at bounding box center [662, 59] width 178 height 39
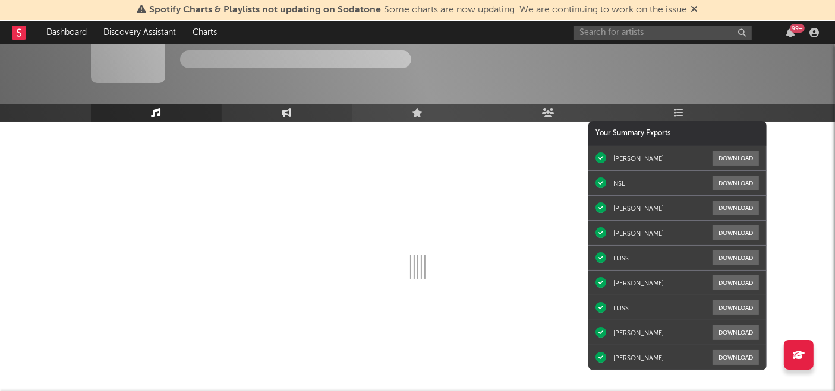
click at [290, 113] on icon at bounding box center [287, 113] width 10 height 10
select select "1w"
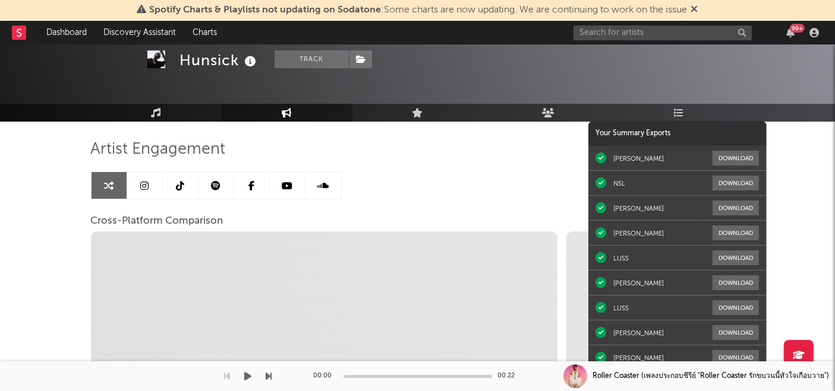
select select "1m"
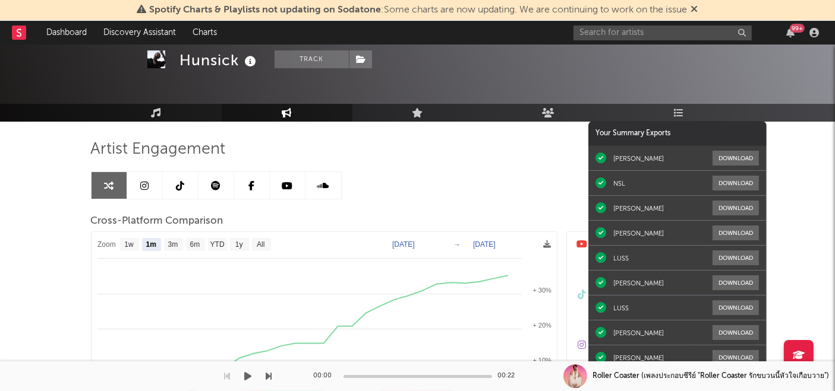
click at [612, 196] on div "[PERSON_NAME] Download" at bounding box center [677, 208] width 178 height 25
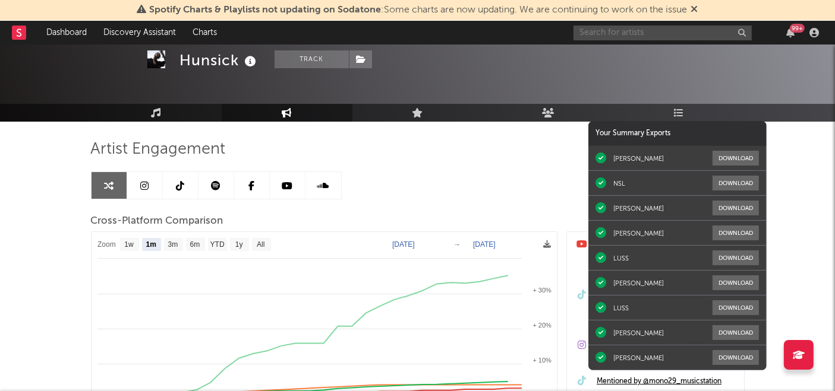
click at [654, 33] on input "text" at bounding box center [662, 33] width 178 height 15
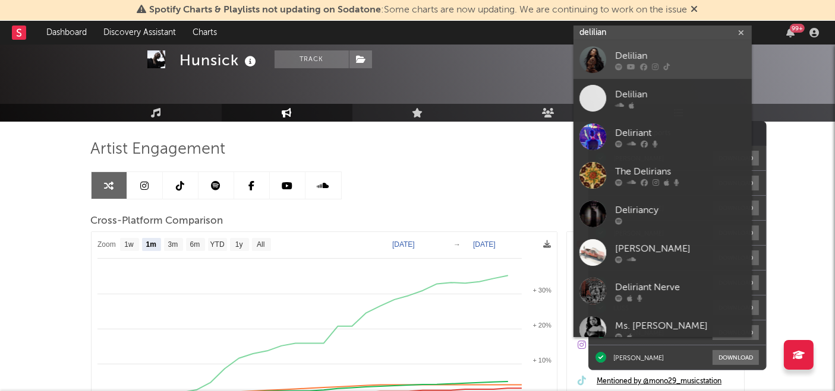
type input "delilian"
click at [639, 50] on div "Delilian" at bounding box center [680, 56] width 131 height 14
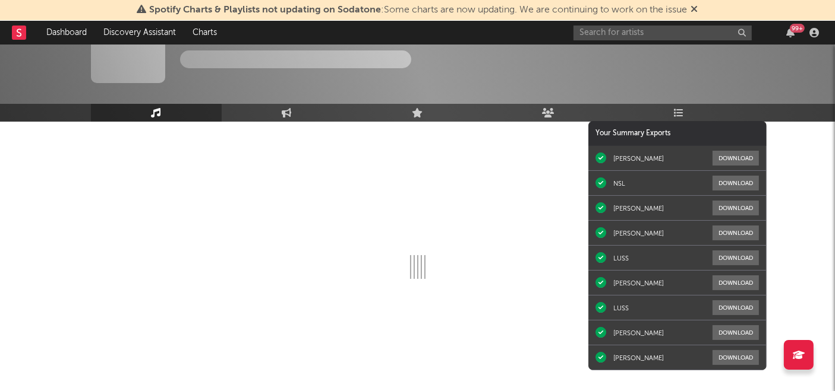
select select "1w"
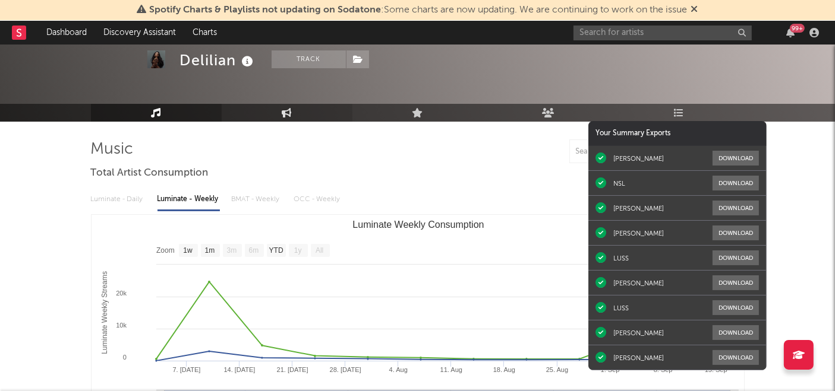
click at [292, 112] on link "Engagement" at bounding box center [287, 113] width 131 height 18
select select "1w"
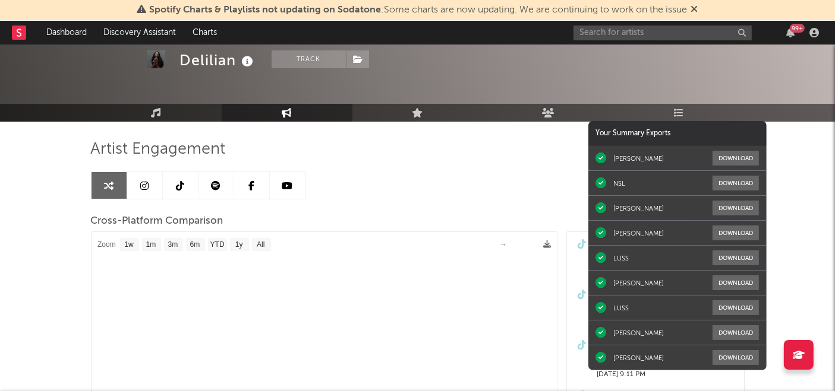
select select "1m"
